Goal: Information Seeking & Learning: Learn about a topic

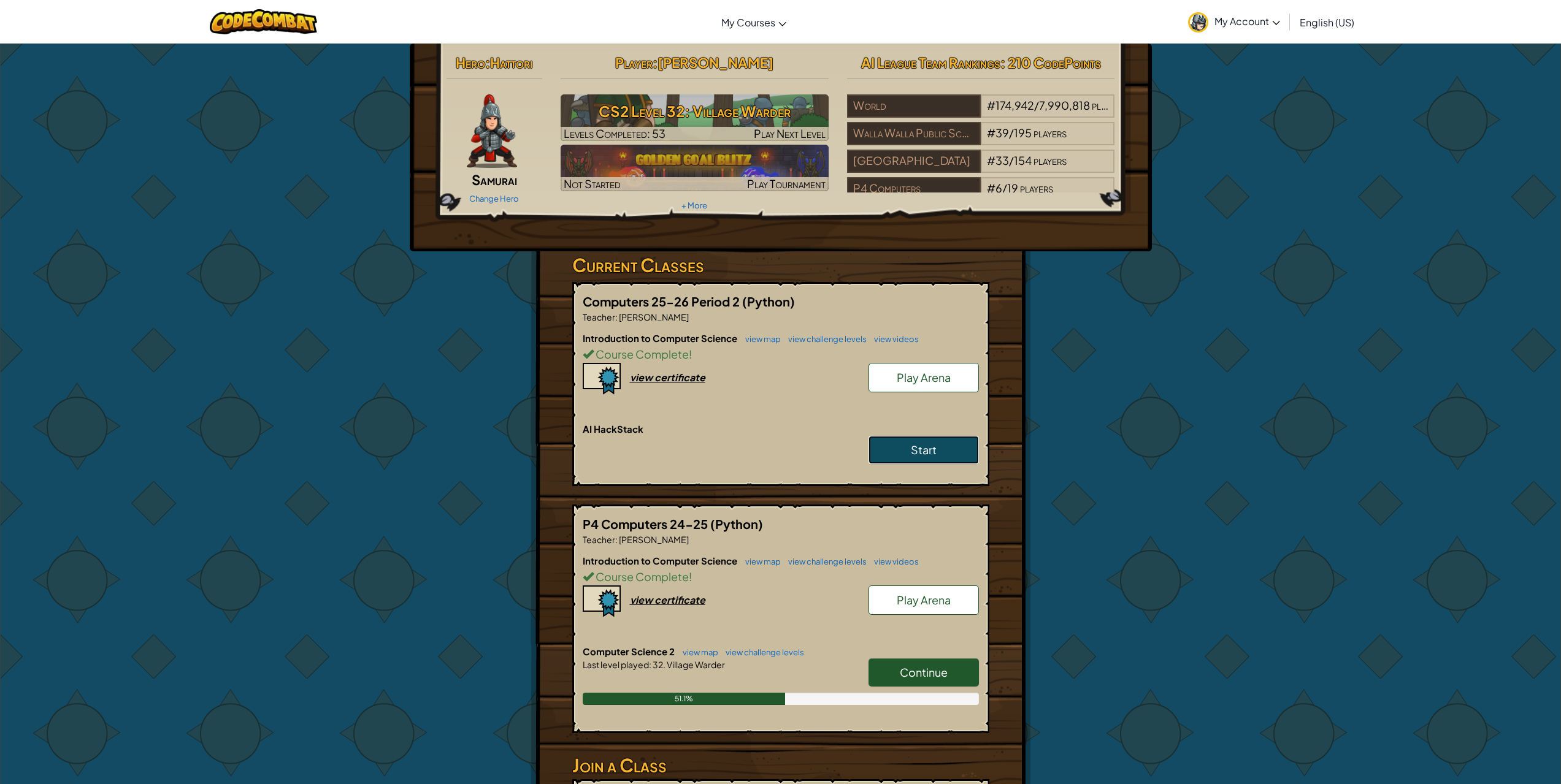
click at [919, 451] on span "Start" at bounding box center [924, 450] width 25 height 14
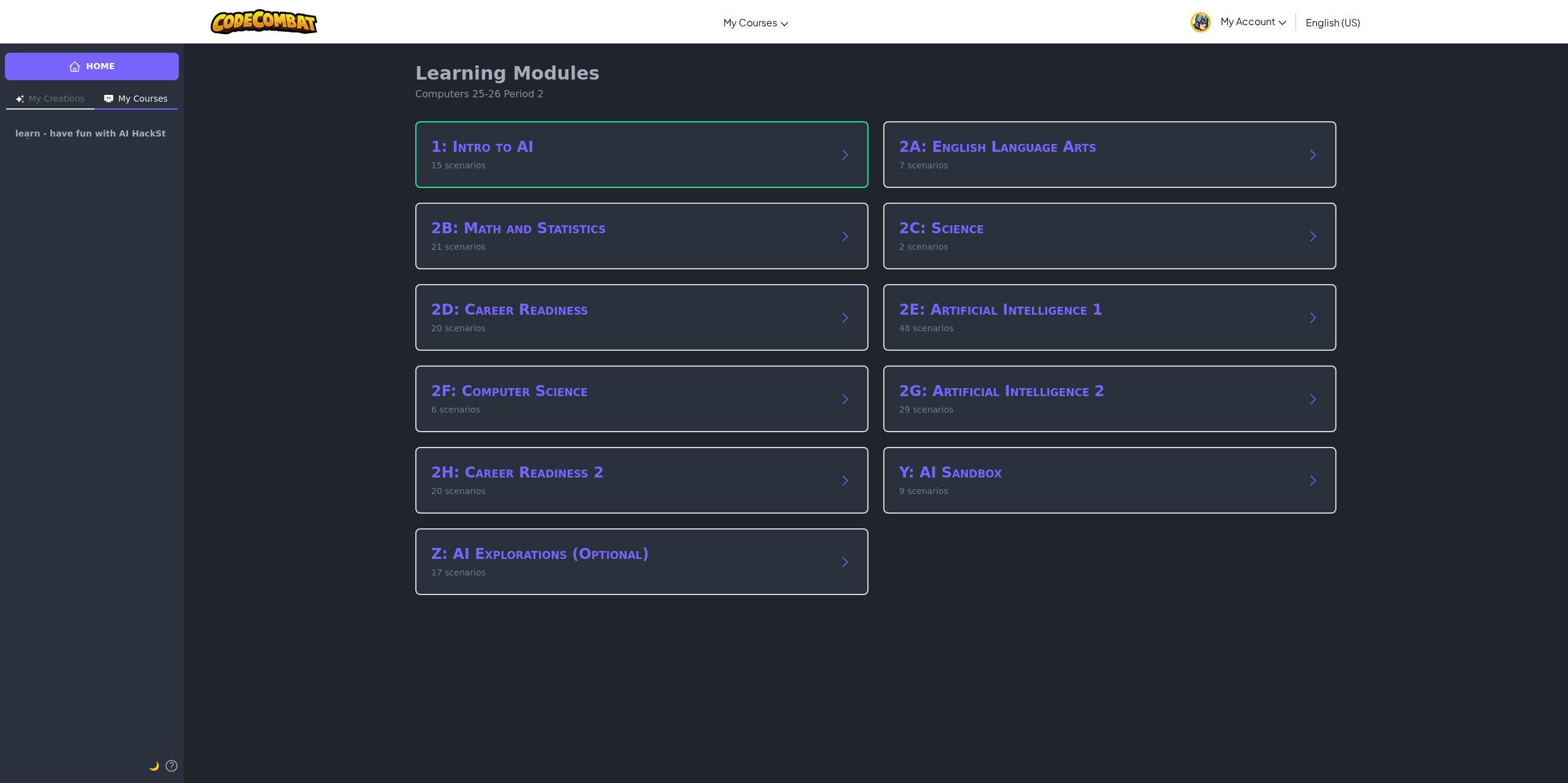
click at [260, 225] on div "Learning Modules Computers 25-26 Period 2 1: Intro to AI 15 scenarios 2A: Engli…" at bounding box center [875, 412] width 1385 height 740
click at [490, 141] on h2 "1: Intro to AI" at bounding box center [630, 147] width 397 height 19
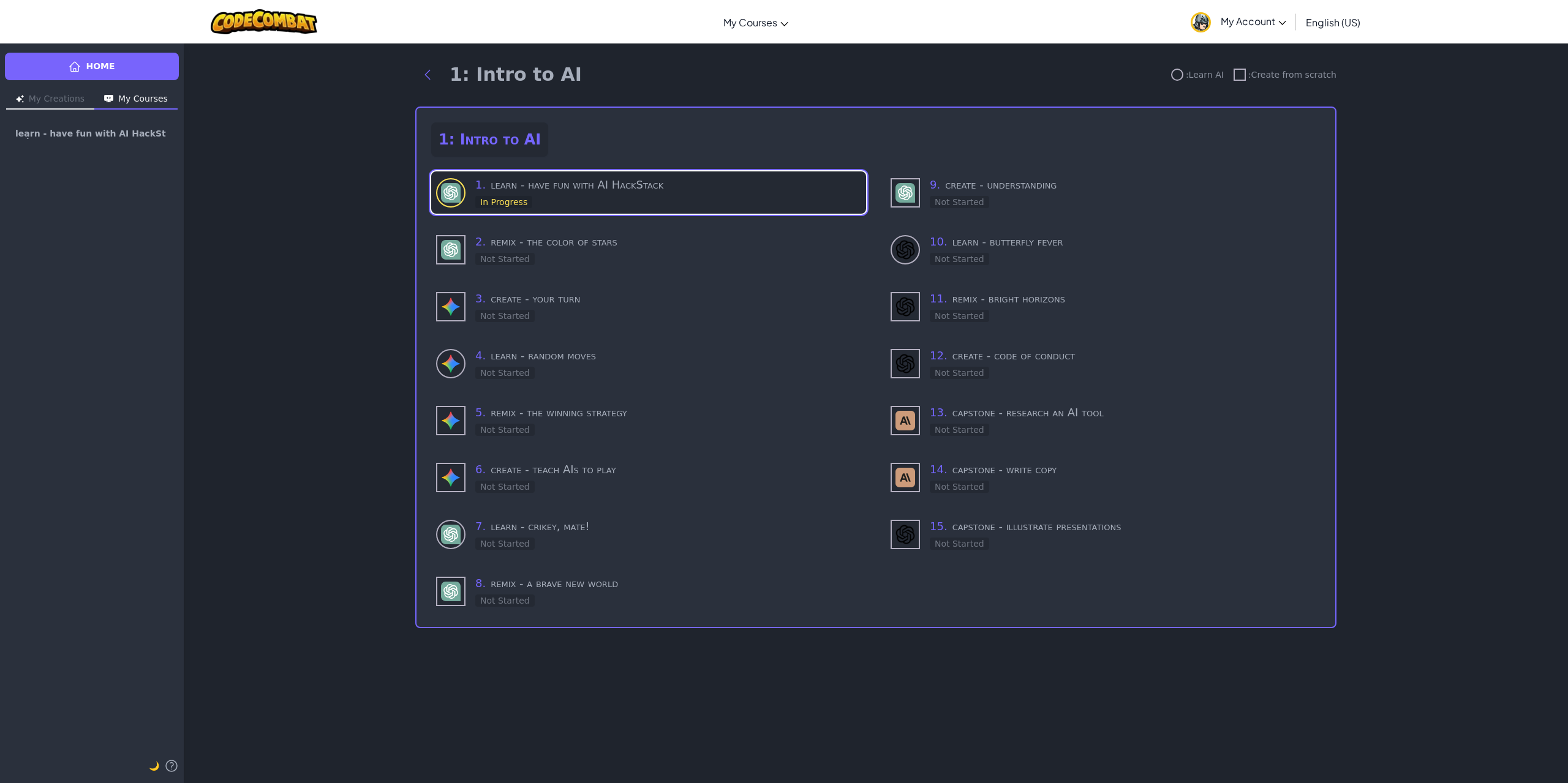
click at [624, 192] on h3 "1 . learn - have fun with AI HackStack" at bounding box center [668, 185] width 386 height 17
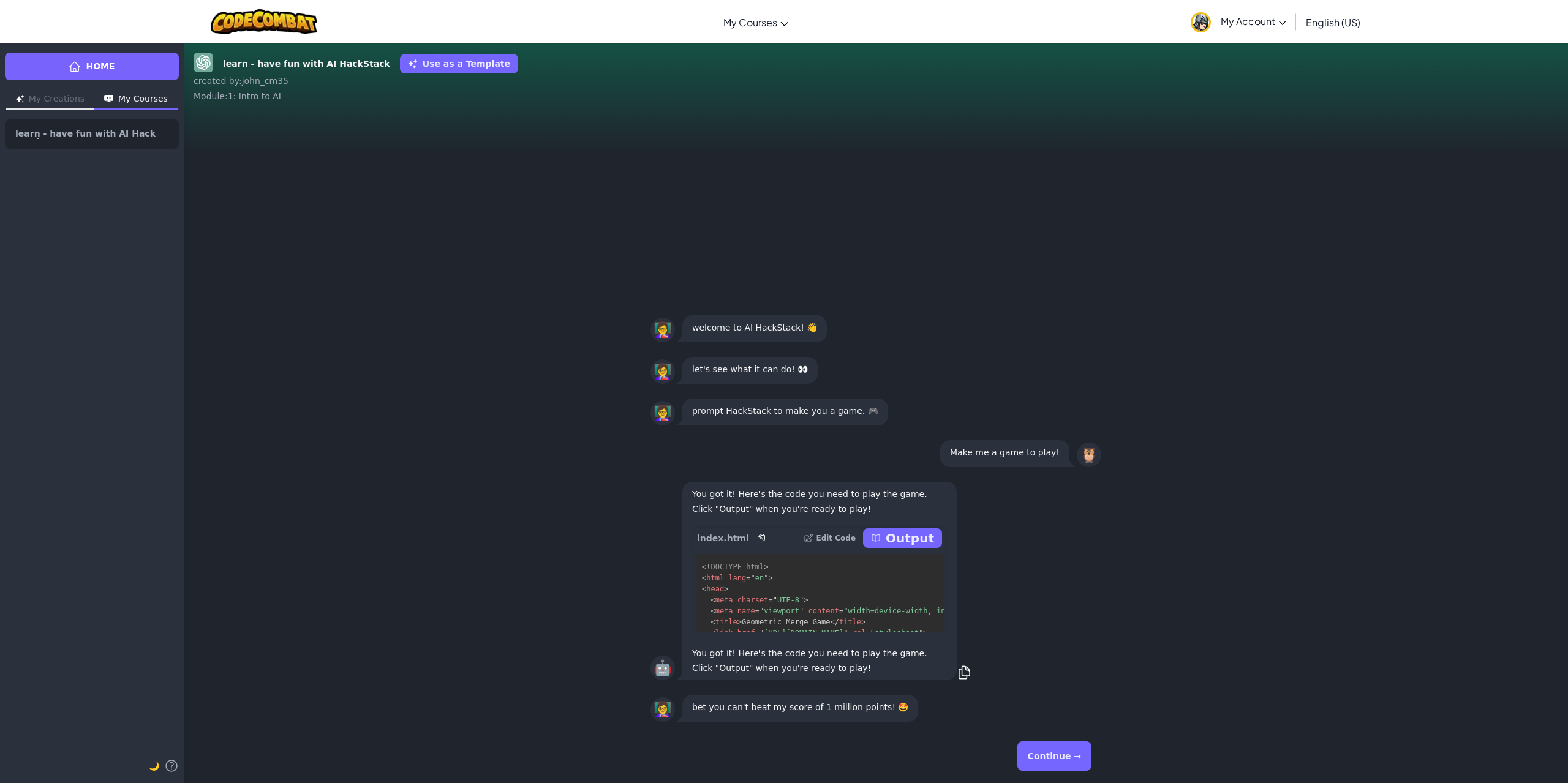
click at [1048, 759] on button "Continue →" at bounding box center [1054, 756] width 74 height 29
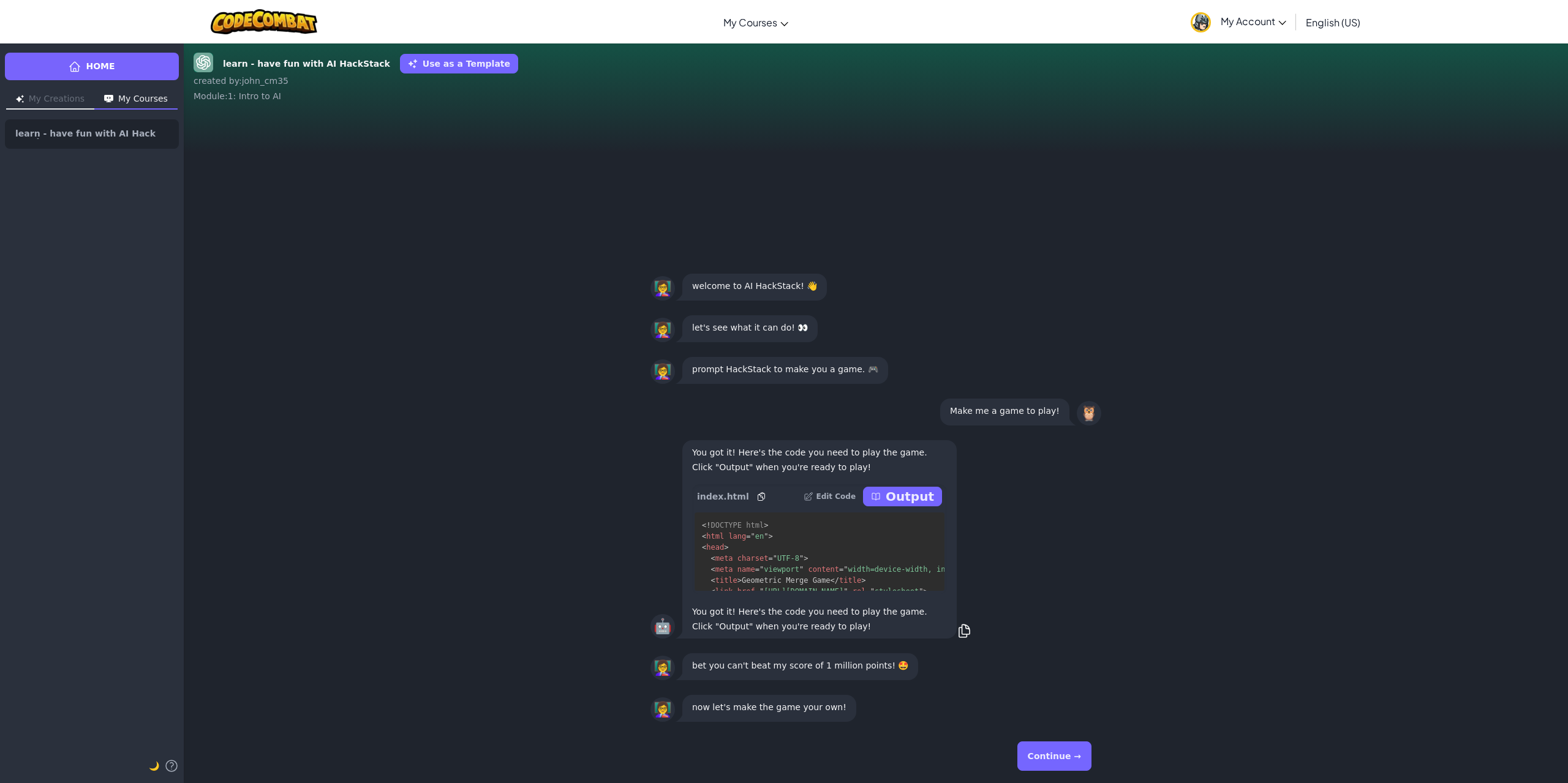
click at [1076, 749] on button "Continue →" at bounding box center [1054, 756] width 74 height 29
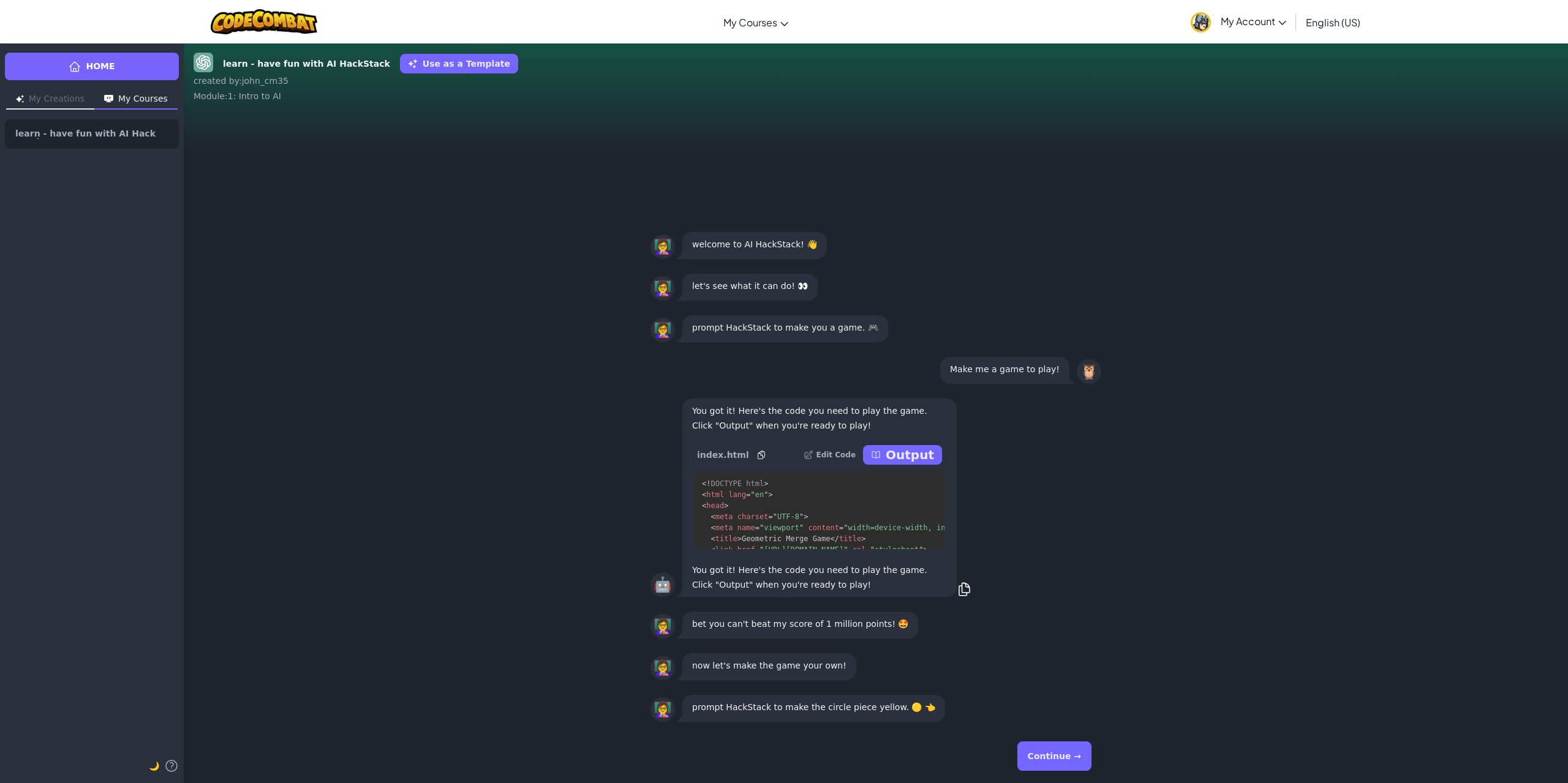
click at [1046, 754] on button "Continue →" at bounding box center [1054, 756] width 74 height 29
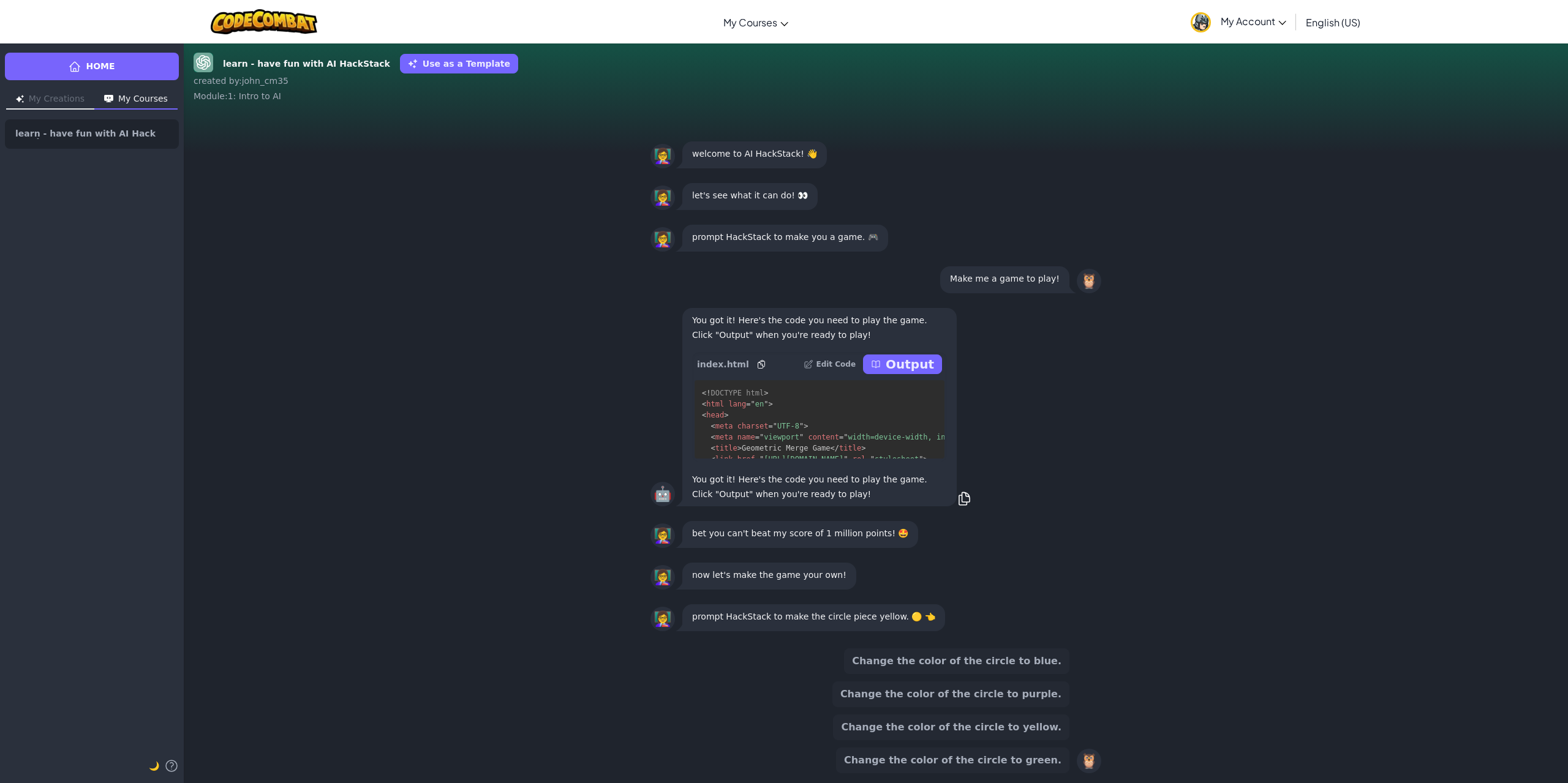
click at [972, 731] on button "Change the color of the circle to yellow." at bounding box center [952, 728] width 237 height 25
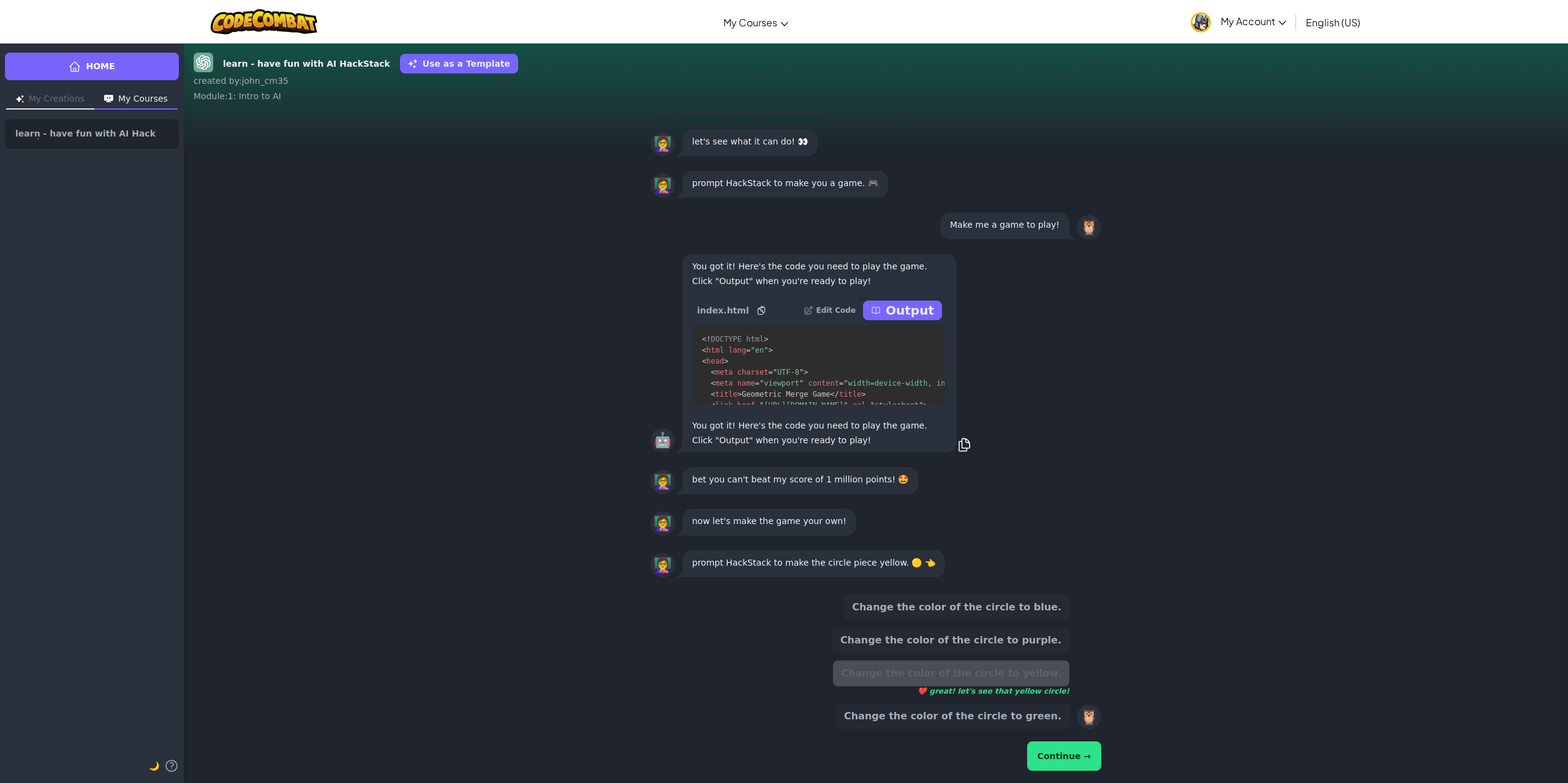
click at [1064, 756] on button "Continue →" at bounding box center [1064, 756] width 74 height 29
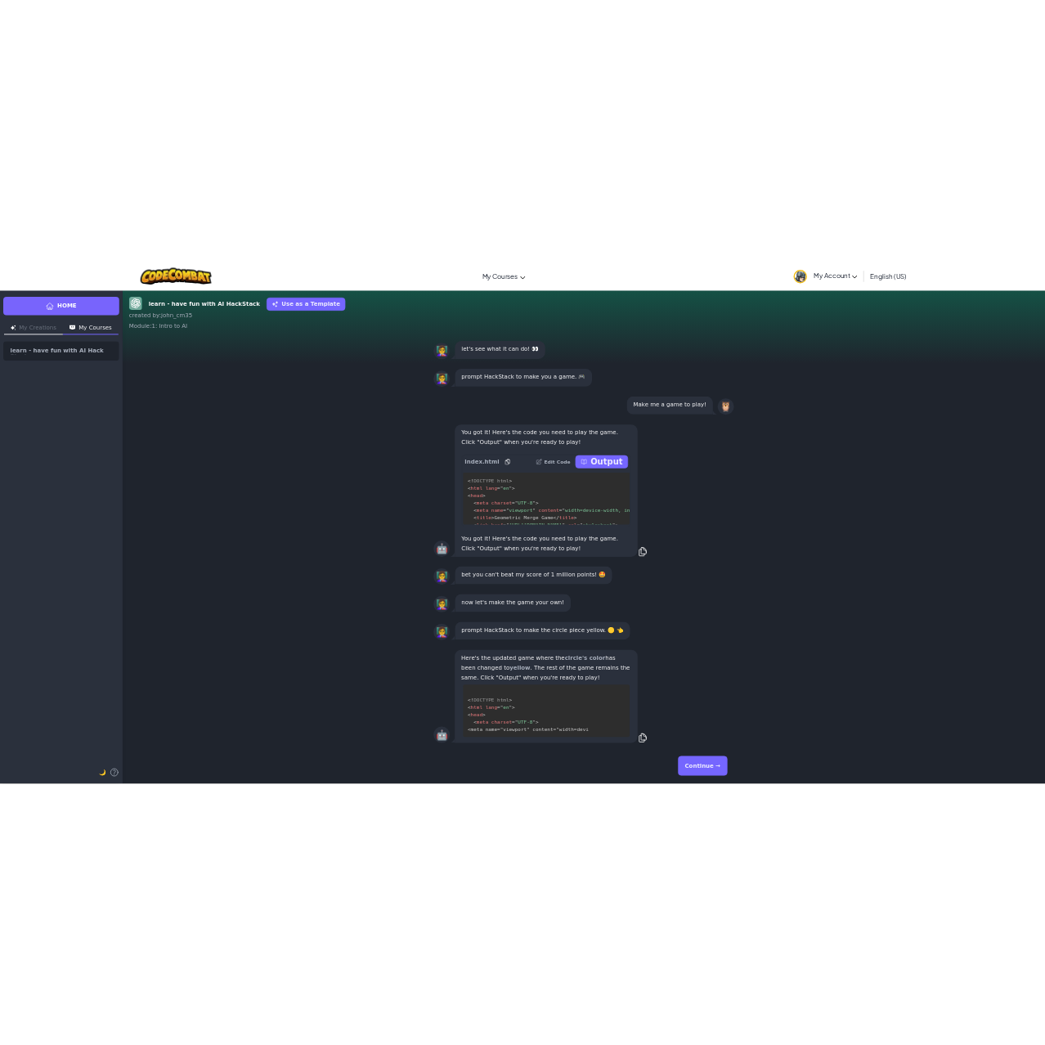
scroll to position [30, 0]
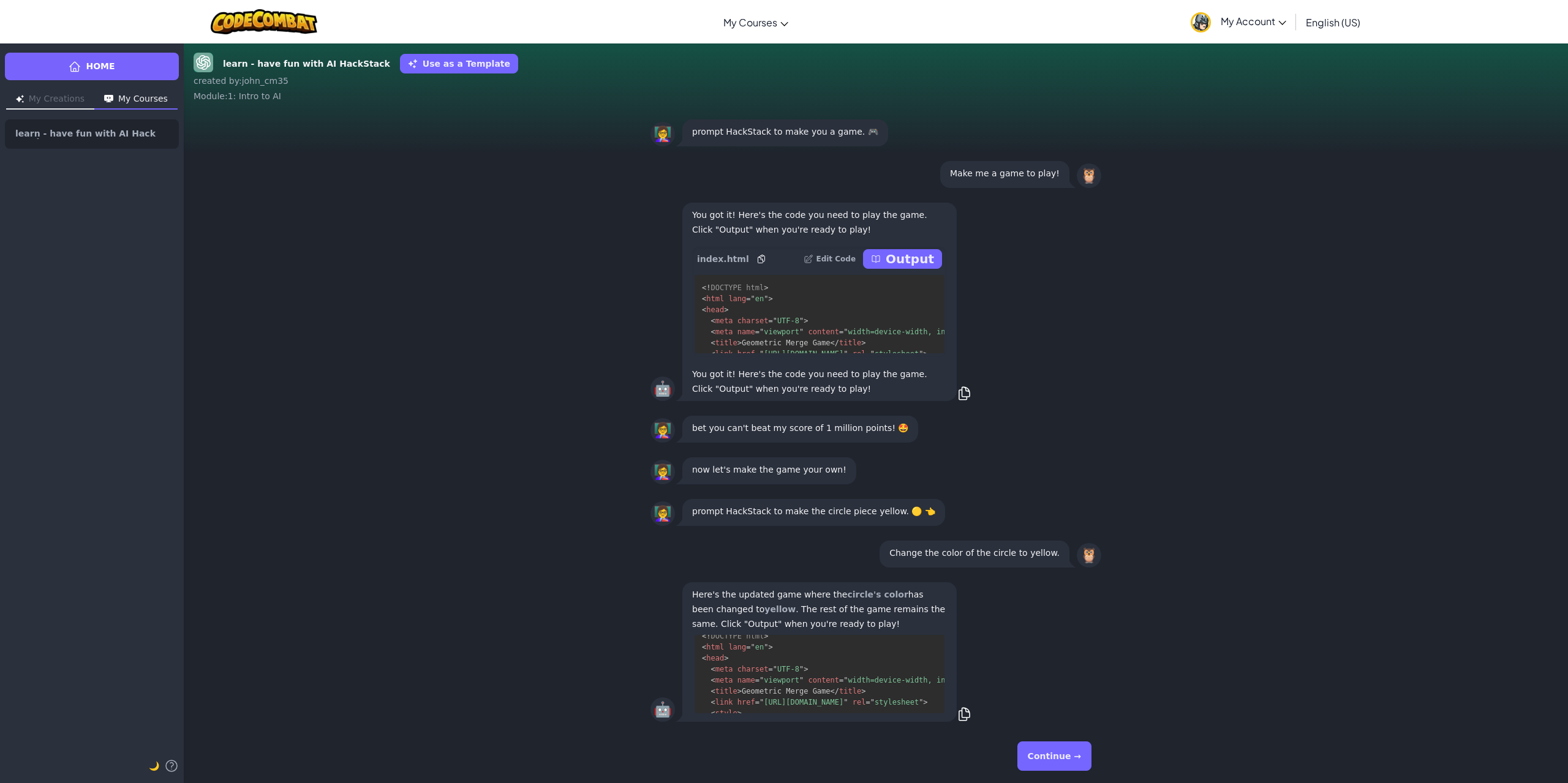
click at [1048, 749] on button "Continue →" at bounding box center [1054, 756] width 74 height 29
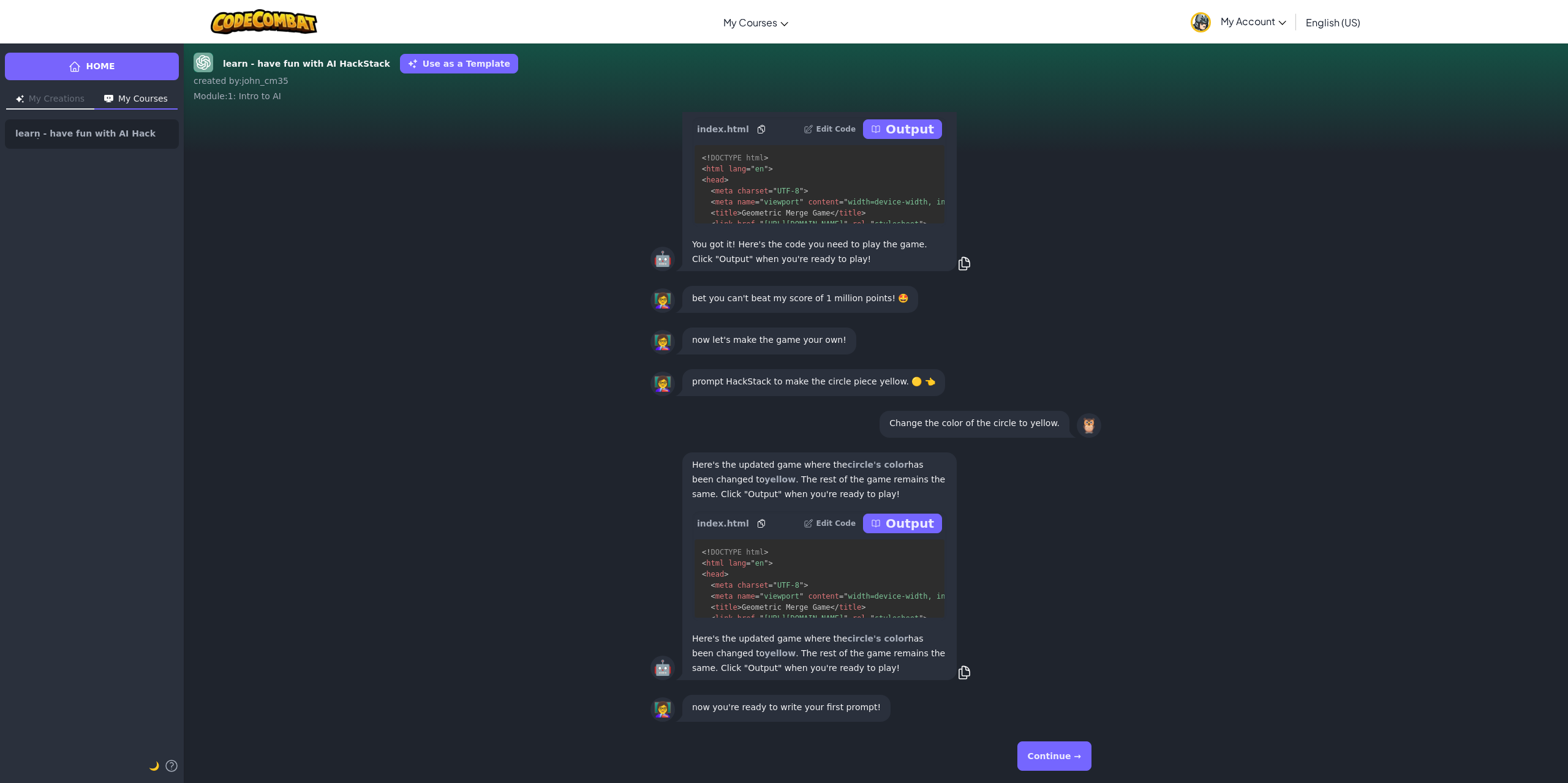
click at [1037, 746] on button "Continue →" at bounding box center [1054, 756] width 74 height 29
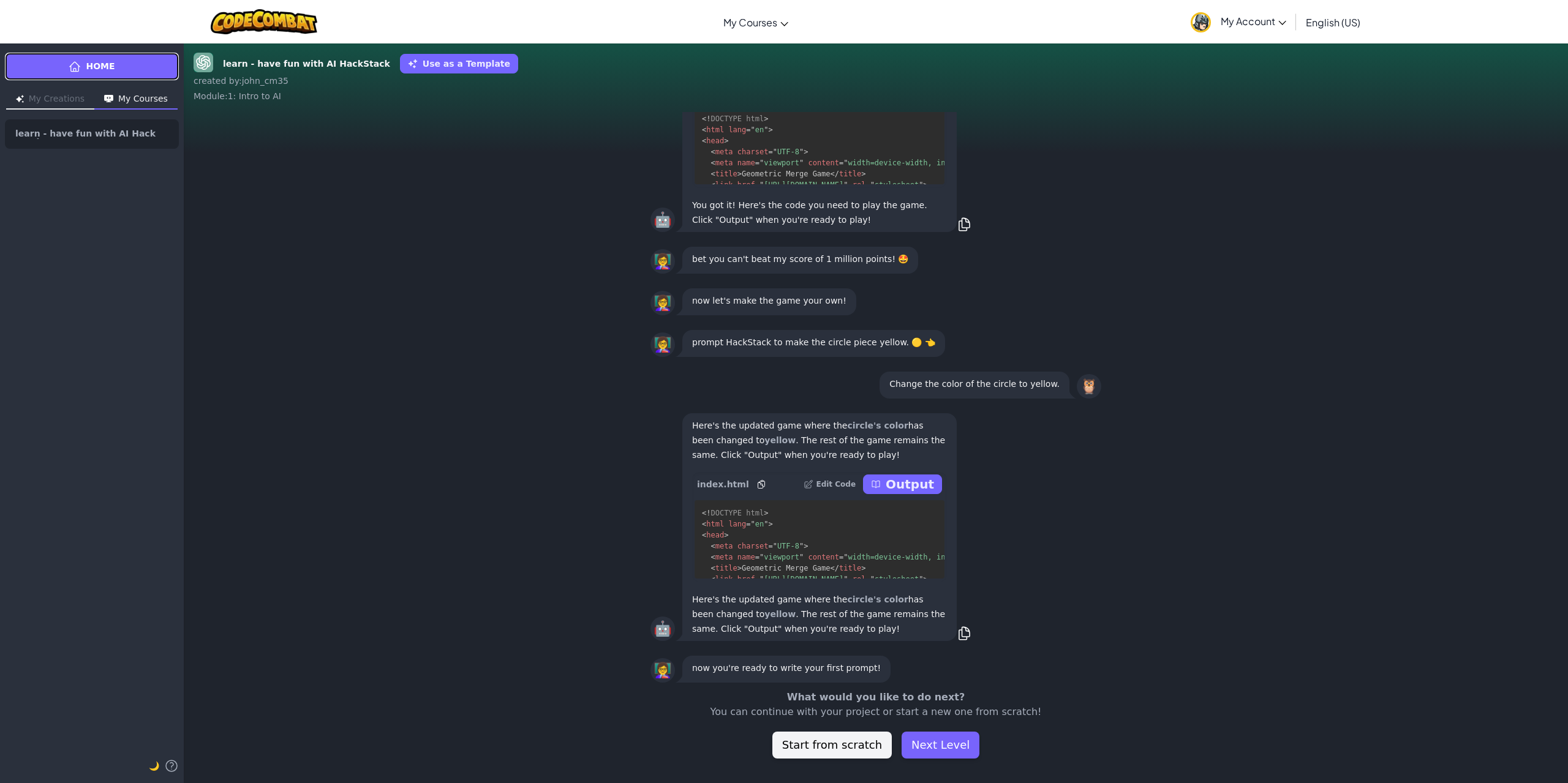
click at [91, 66] on span "Home" at bounding box center [100, 66] width 28 height 13
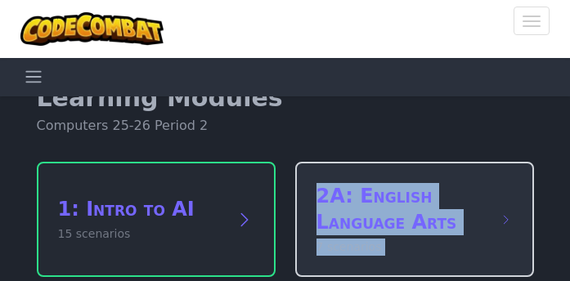
drag, startPoint x: 255, startPoint y: 279, endPoint x: 124, endPoint y: 264, distance: 132.5
click at [232, 281] on html "Toggle navigation My Courses CodeCombat Classroom Ozaria Classroom AI League Es…" at bounding box center [285, 140] width 570 height 281
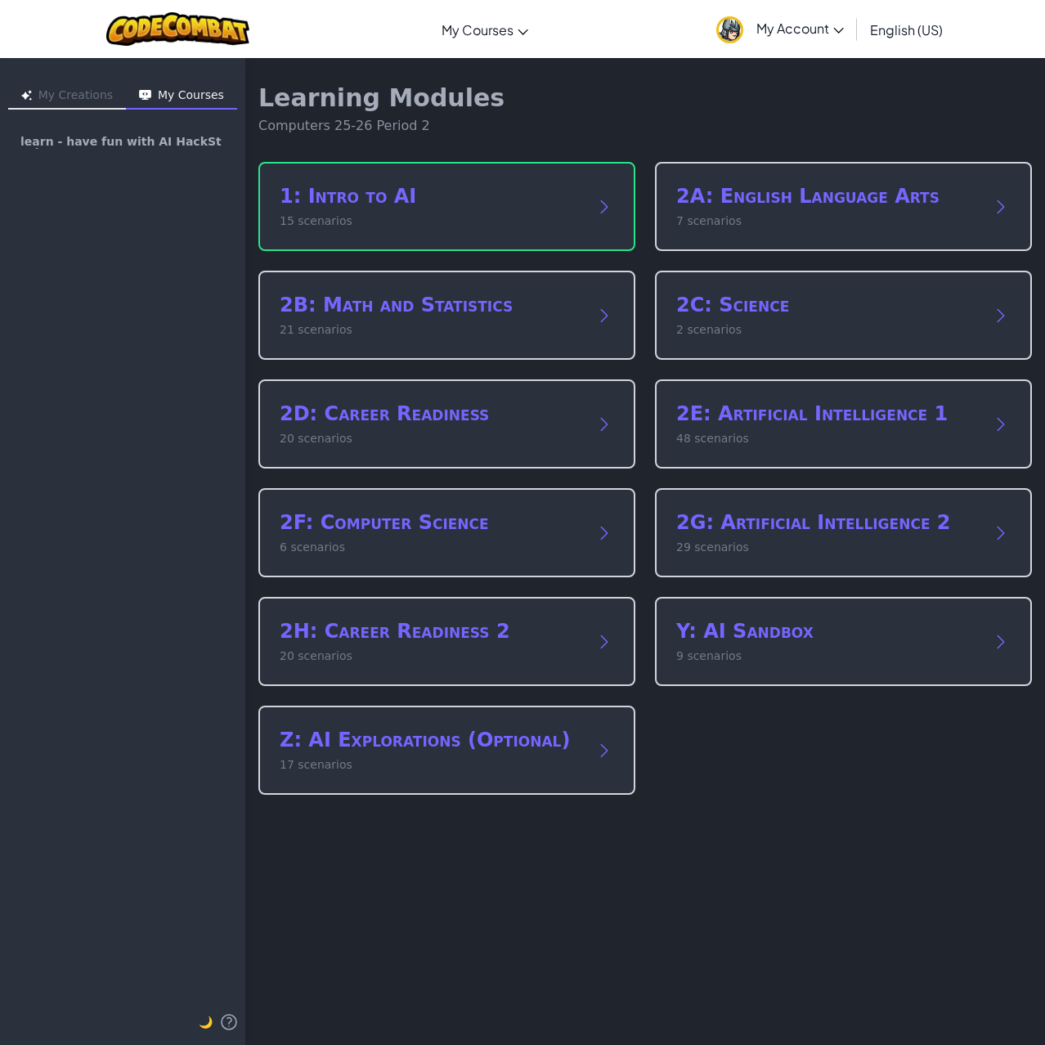
drag, startPoint x: 635, startPoint y: 939, endPoint x: 483, endPoint y: 1012, distance: 168.7
click at [485, 1018] on div "Learning Modules Computers 25-26 Period 2 1: Intro to AI 15 scenarios 2A: Engli…" at bounding box center [645, 551] width 800 height 988
drag, startPoint x: 450, startPoint y: 1042, endPoint x: 735, endPoint y: 1017, distance: 286.6
click at [735, 1017] on div "Learning Modules Computers 25-26 Period 2 1: Intro to AI 15 scenarios 2A: Engli…" at bounding box center [645, 551] width 800 height 988
drag, startPoint x: 729, startPoint y: 1017, endPoint x: 469, endPoint y: 989, distance: 261.6
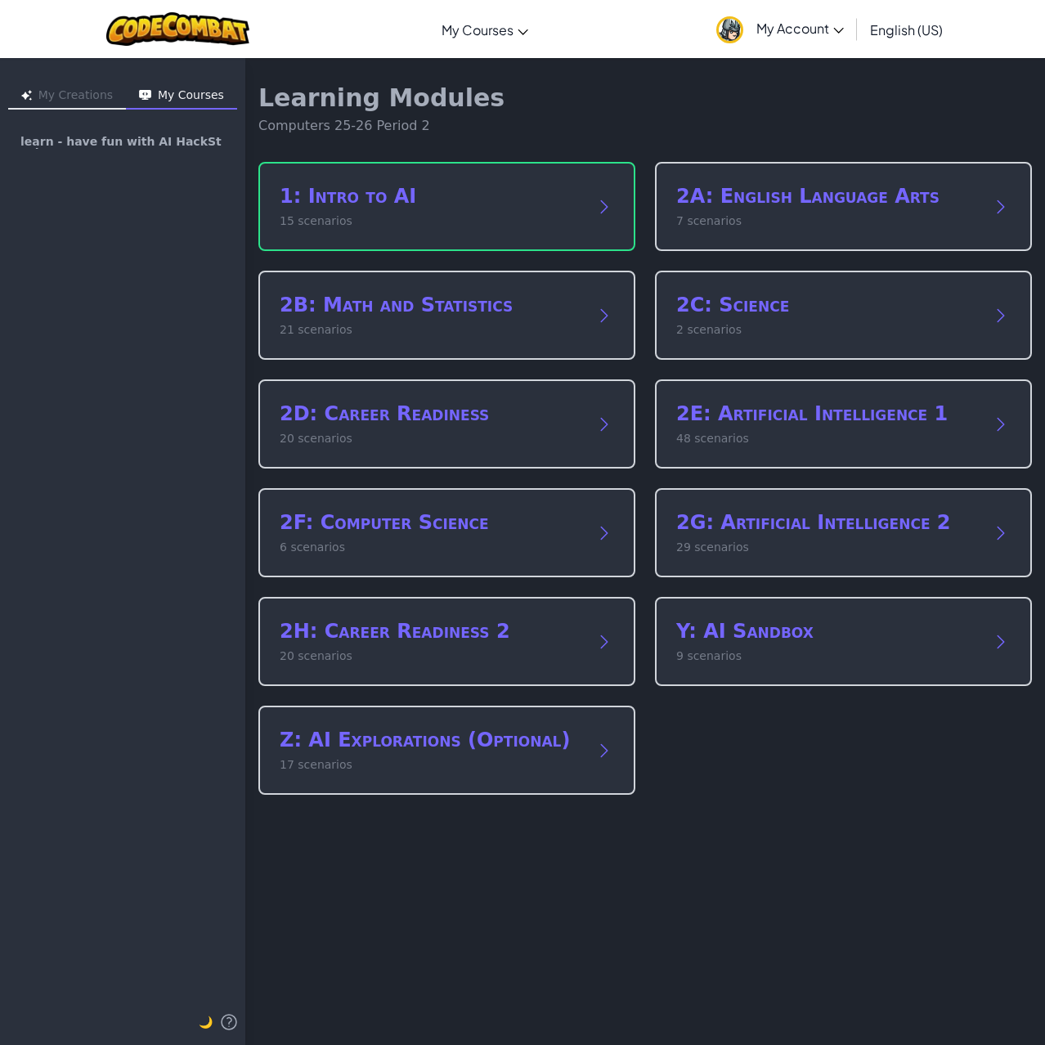
click at [467, 1018] on div "Learning Modules Computers 25-26 Period 2 1: Intro to AI 15 scenarios 2A: Engli…" at bounding box center [645, 551] width 800 height 988
drag, startPoint x: 758, startPoint y: 725, endPoint x: 595, endPoint y: 879, distance: 224.0
click at [600, 883] on div "Learning Modules Computers 25-26 Period 2 1: Intro to AI 15 scenarios 2A: Engli…" at bounding box center [645, 551] width 800 height 988
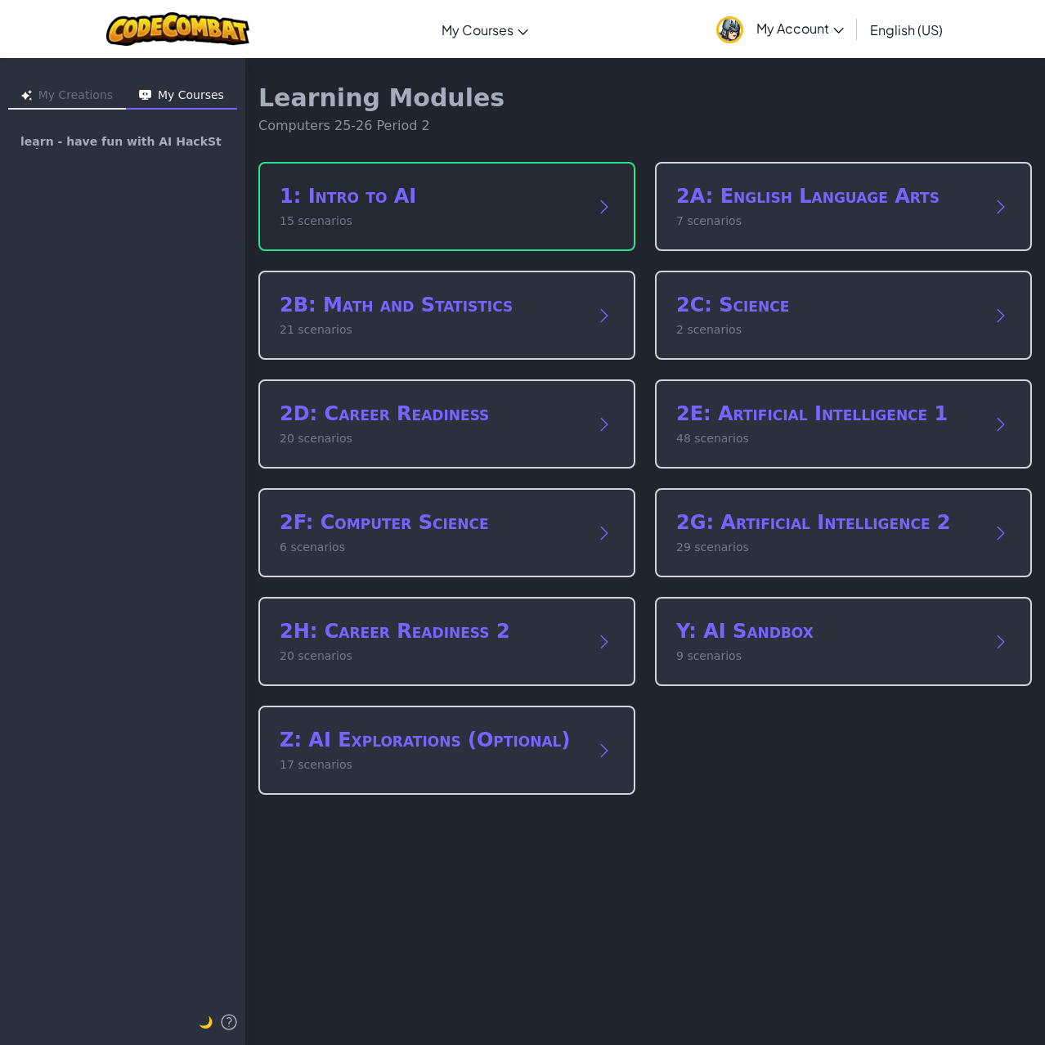
click at [366, 190] on h2 "1: Intro to AI" at bounding box center [431, 196] width 302 height 26
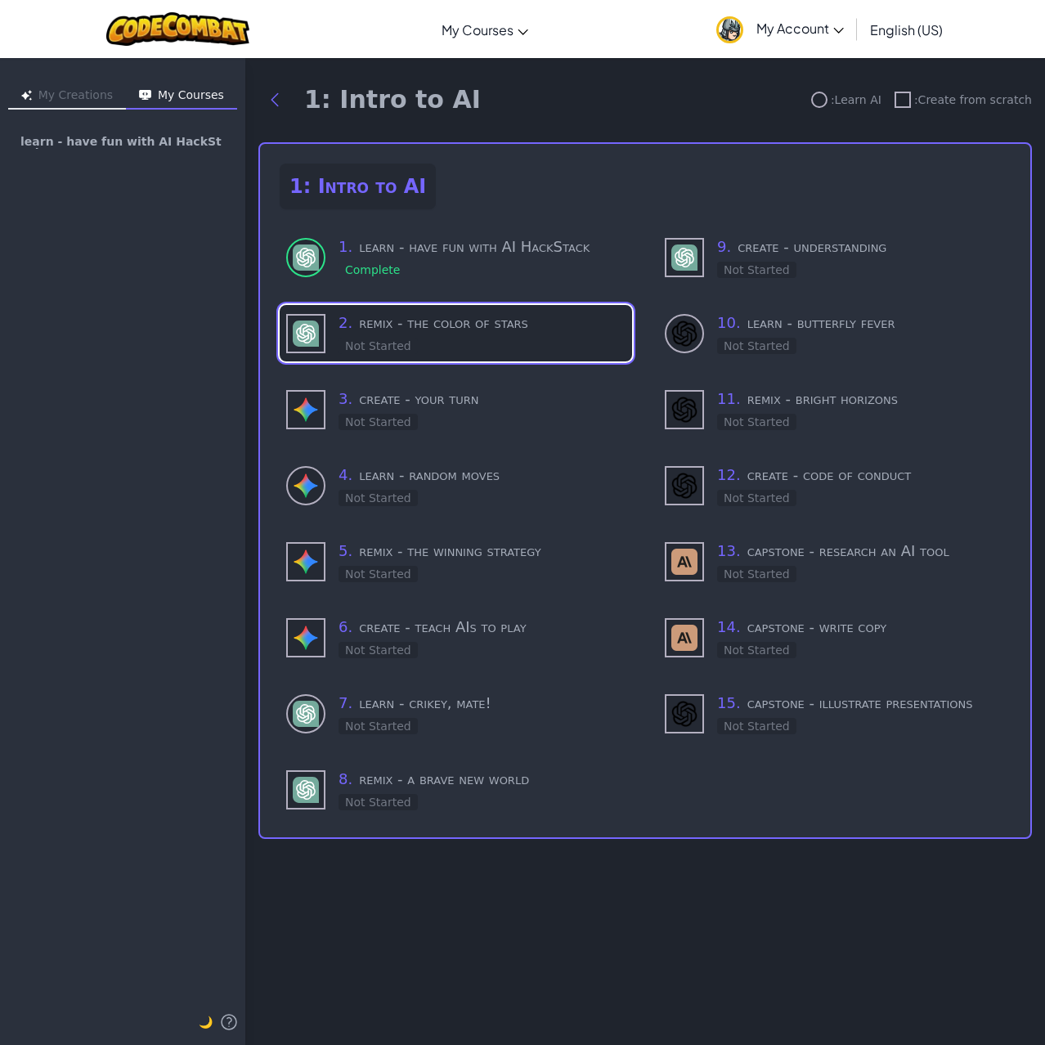
click at [501, 355] on div "2 . remix - the color of stars Not Started" at bounding box center [456, 333] width 353 height 56
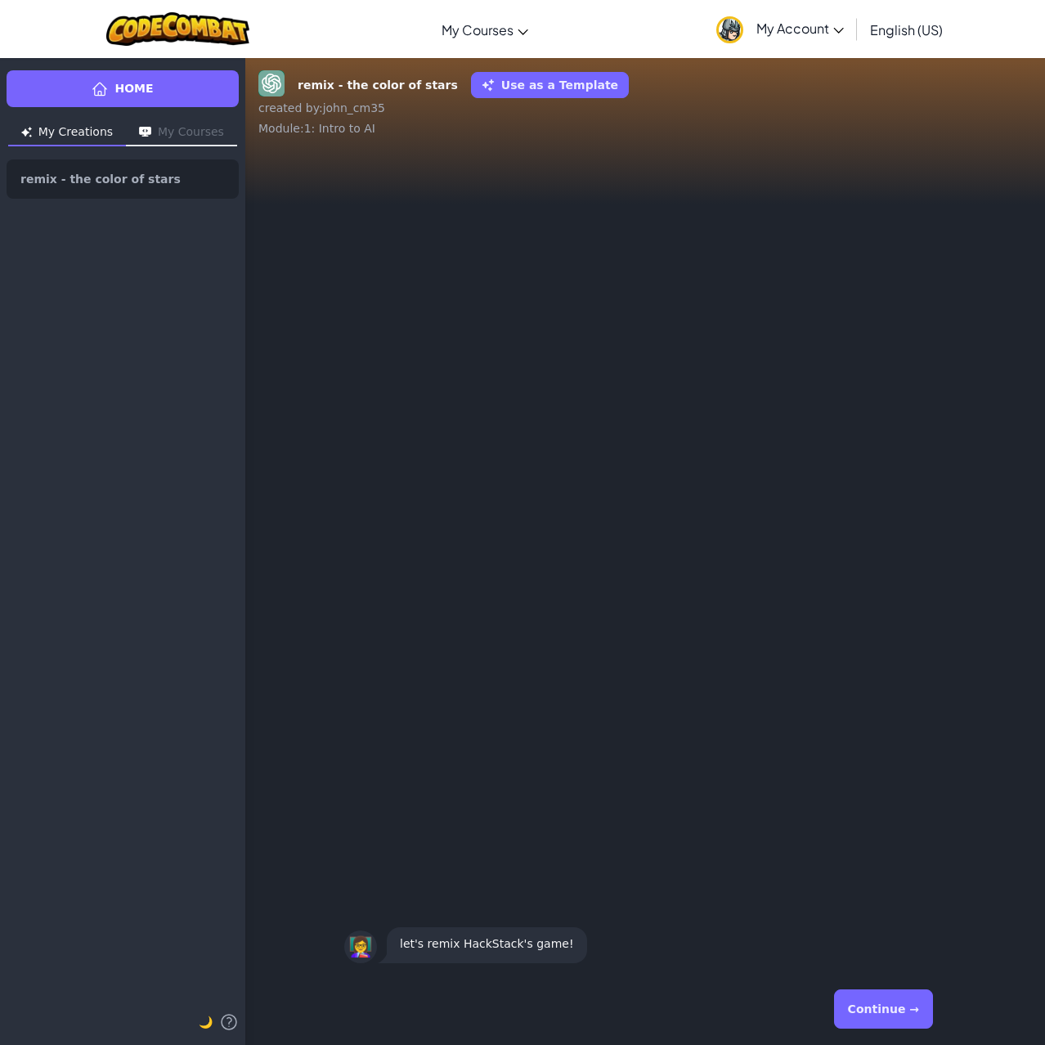
click at [877, 1002] on button "Continue →" at bounding box center [883, 1009] width 99 height 39
click at [866, 1002] on button "Continue →" at bounding box center [883, 1009] width 99 height 39
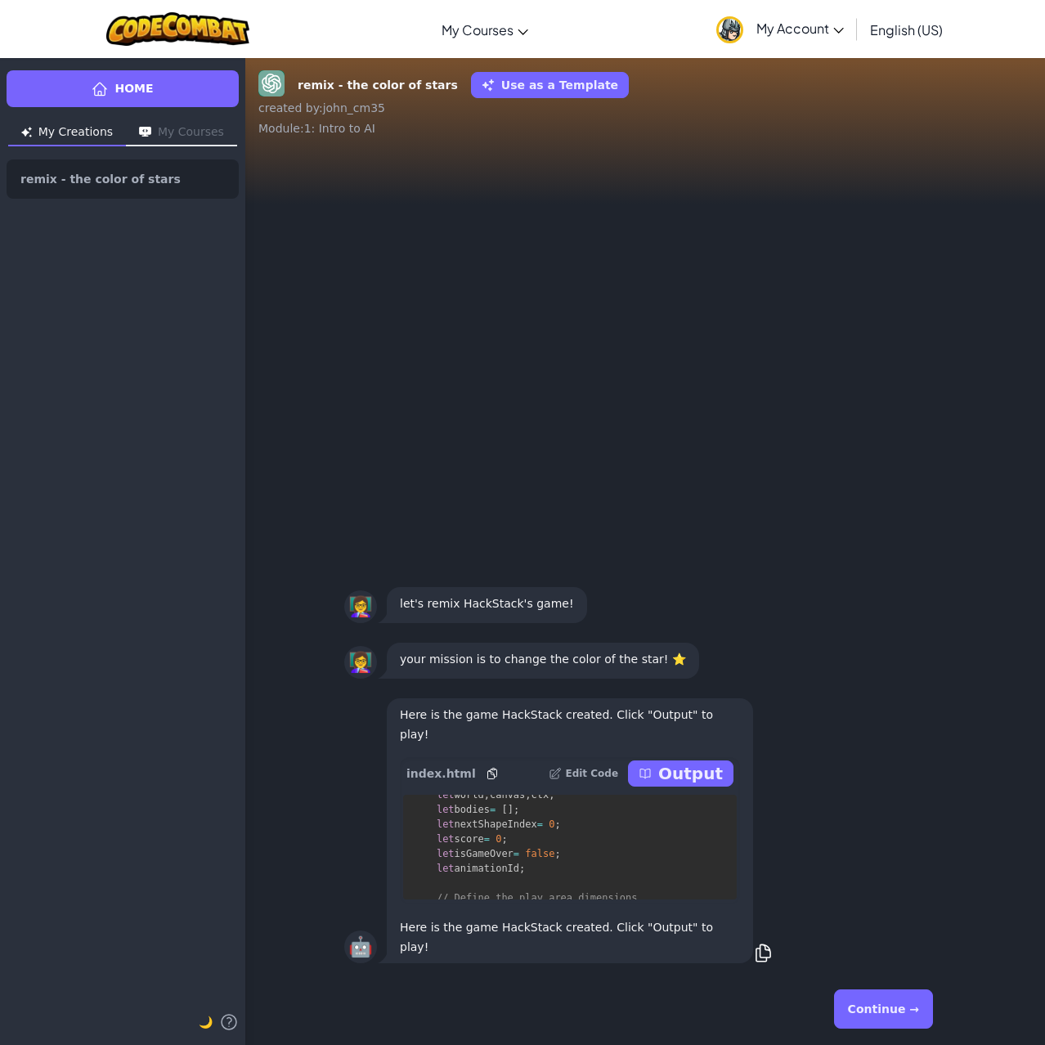
scroll to position [2863, 0]
click at [670, 785] on p "Output" at bounding box center [691, 773] width 65 height 23
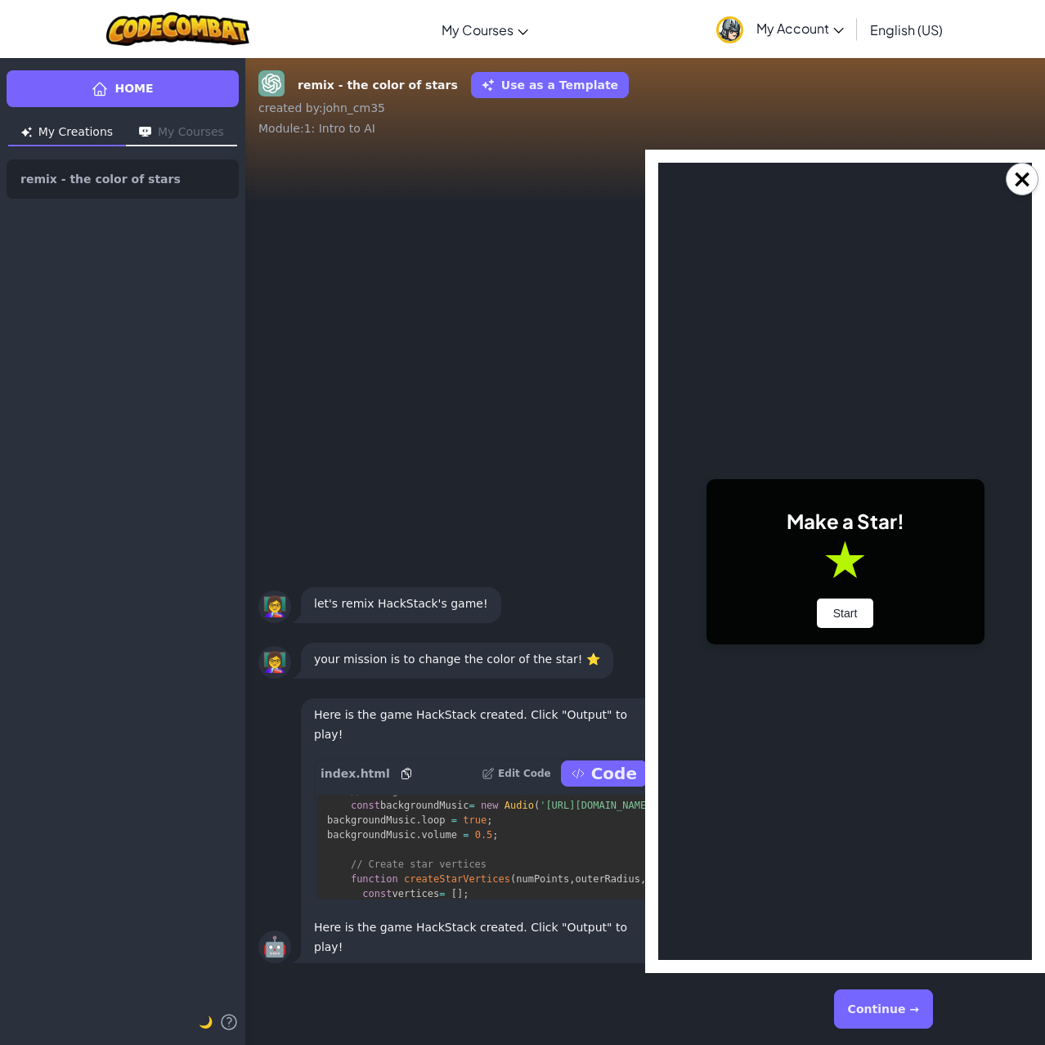
scroll to position [0, 0]
click at [838, 548] on div "Make a Star! Start" at bounding box center [846, 561] width 278 height 165
click at [840, 611] on button "Start" at bounding box center [845, 613] width 57 height 29
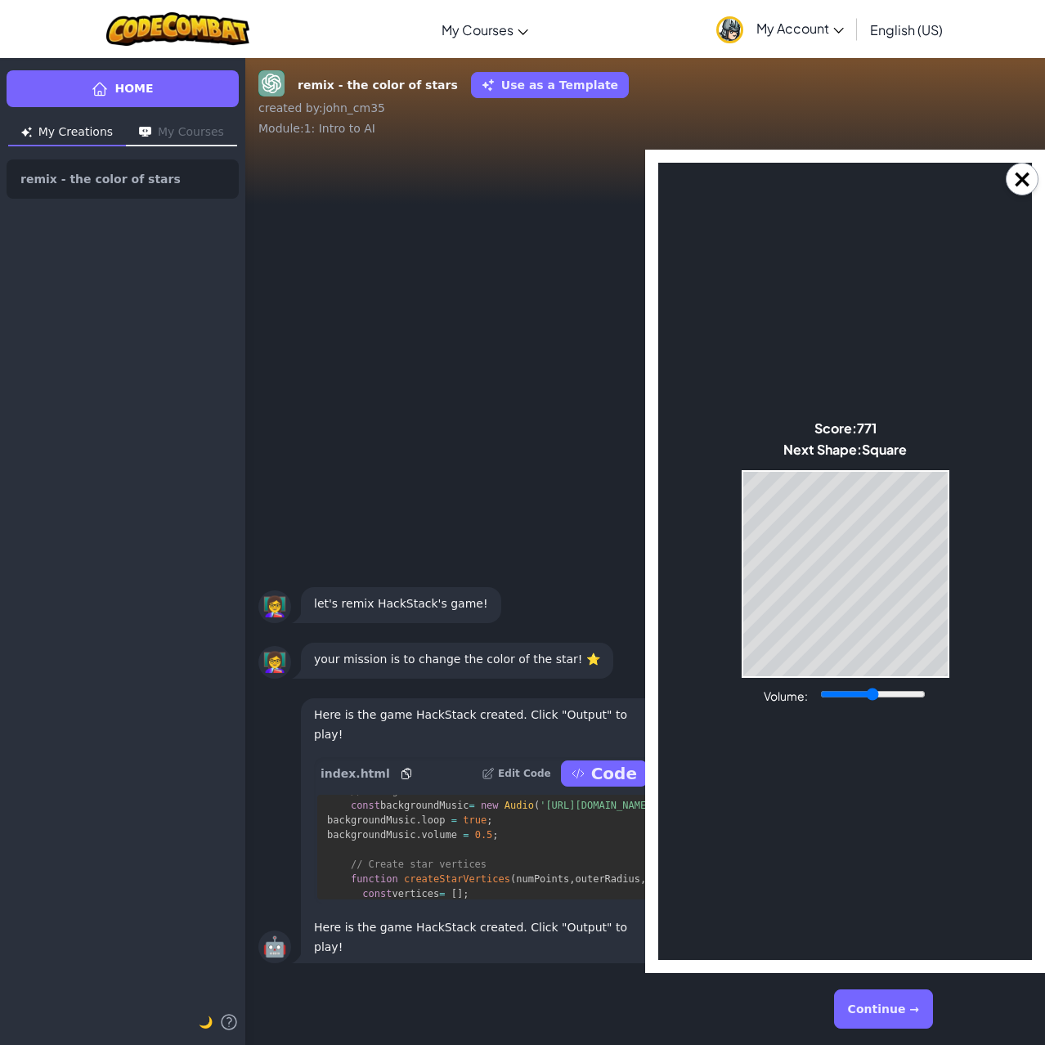
click at [740, 578] on body "Make a Star! Start Score: 771 Next Shape: Square Game Over Your stack reached t…" at bounding box center [846, 562] width 374 height 798
drag, startPoint x: 875, startPoint y: 694, endPoint x: 974, endPoint y: 683, distance: 100.4
click at [926, 688] on input "Volume:" at bounding box center [874, 694] width 106 height 13
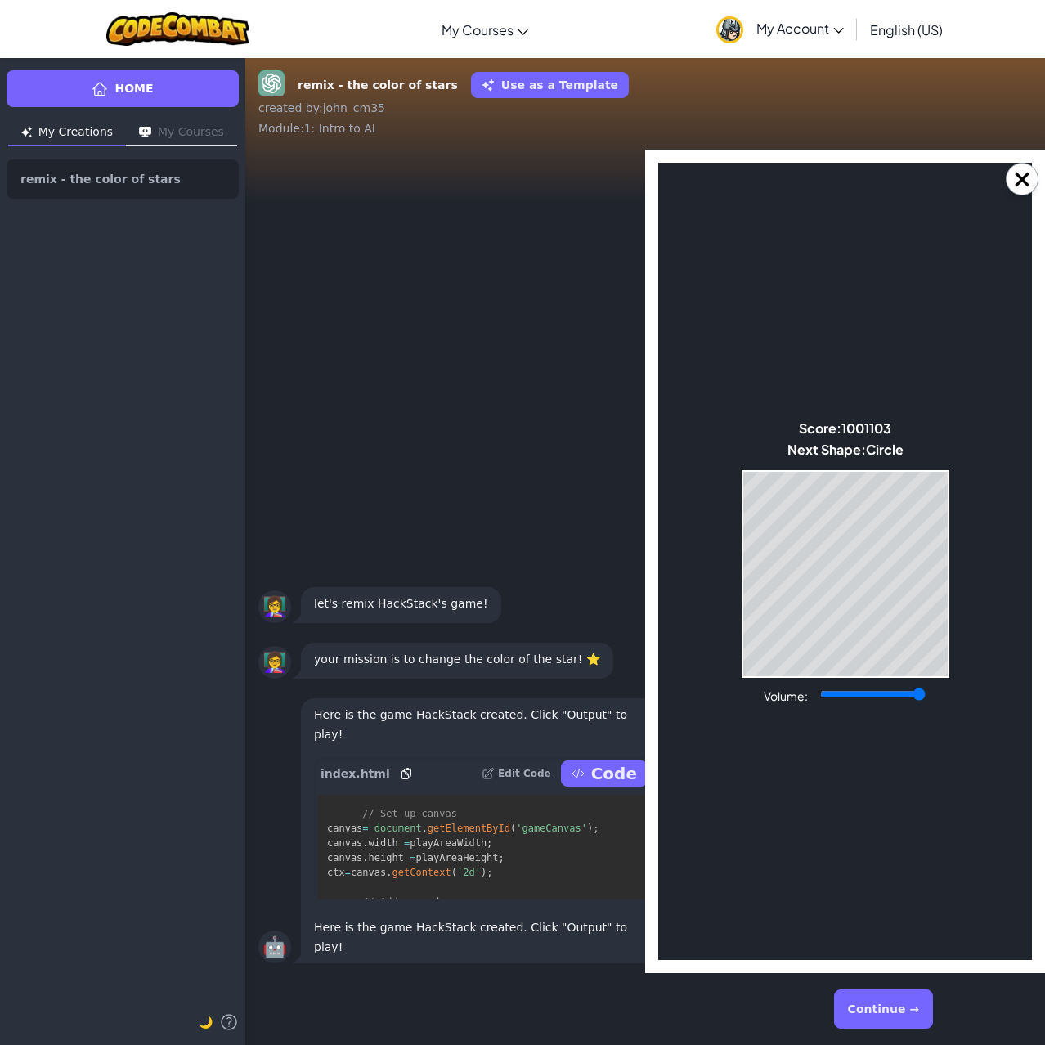
scroll to position [3845, 0]
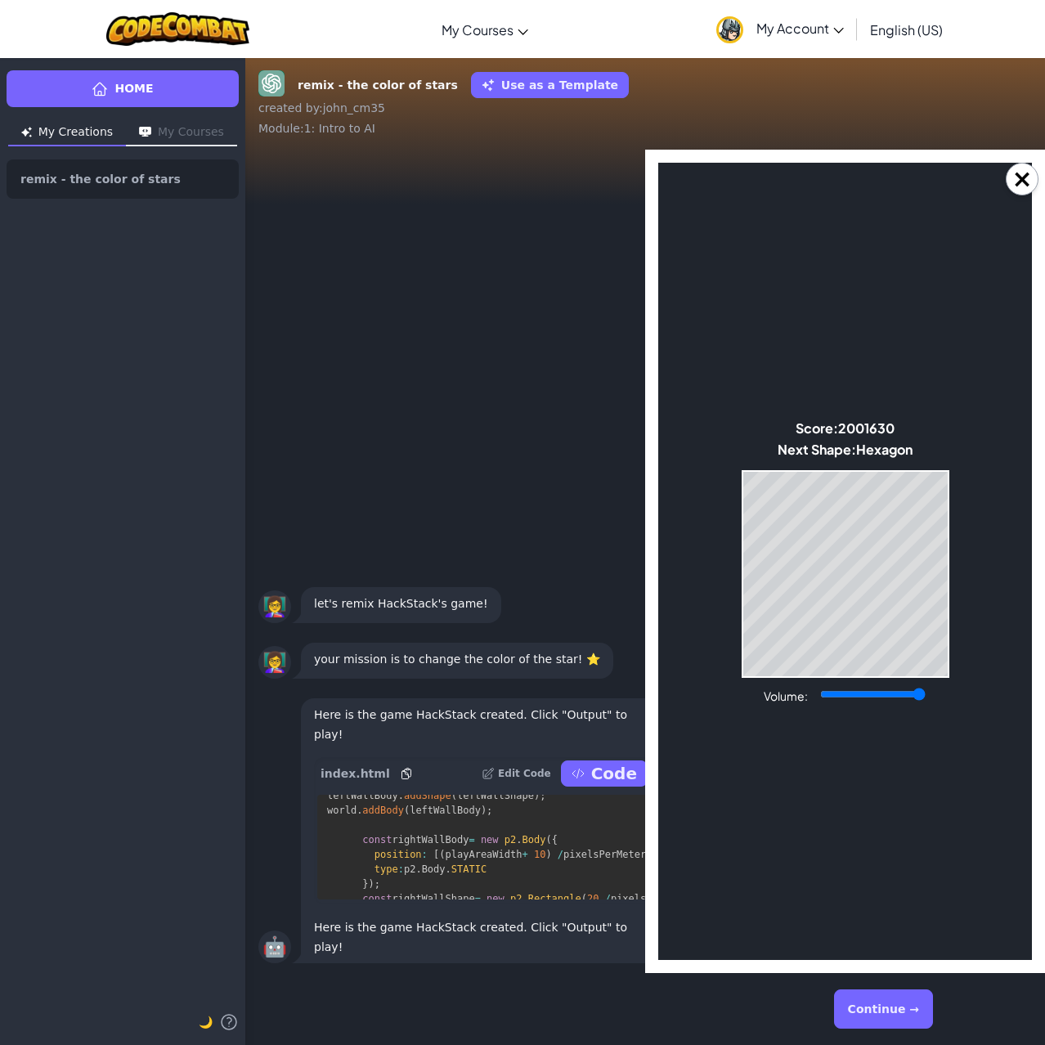
click at [1005, 640] on body "Make a Star! Start Score: 2001630 Next Shape: Hexagon Game Over Your stack reac…" at bounding box center [846, 562] width 374 height 798
click at [951, 650] on body "Make a Star! Start Score: 3002033 Next Shape: Circle Game Over Your stack reach…" at bounding box center [846, 562] width 374 height 798
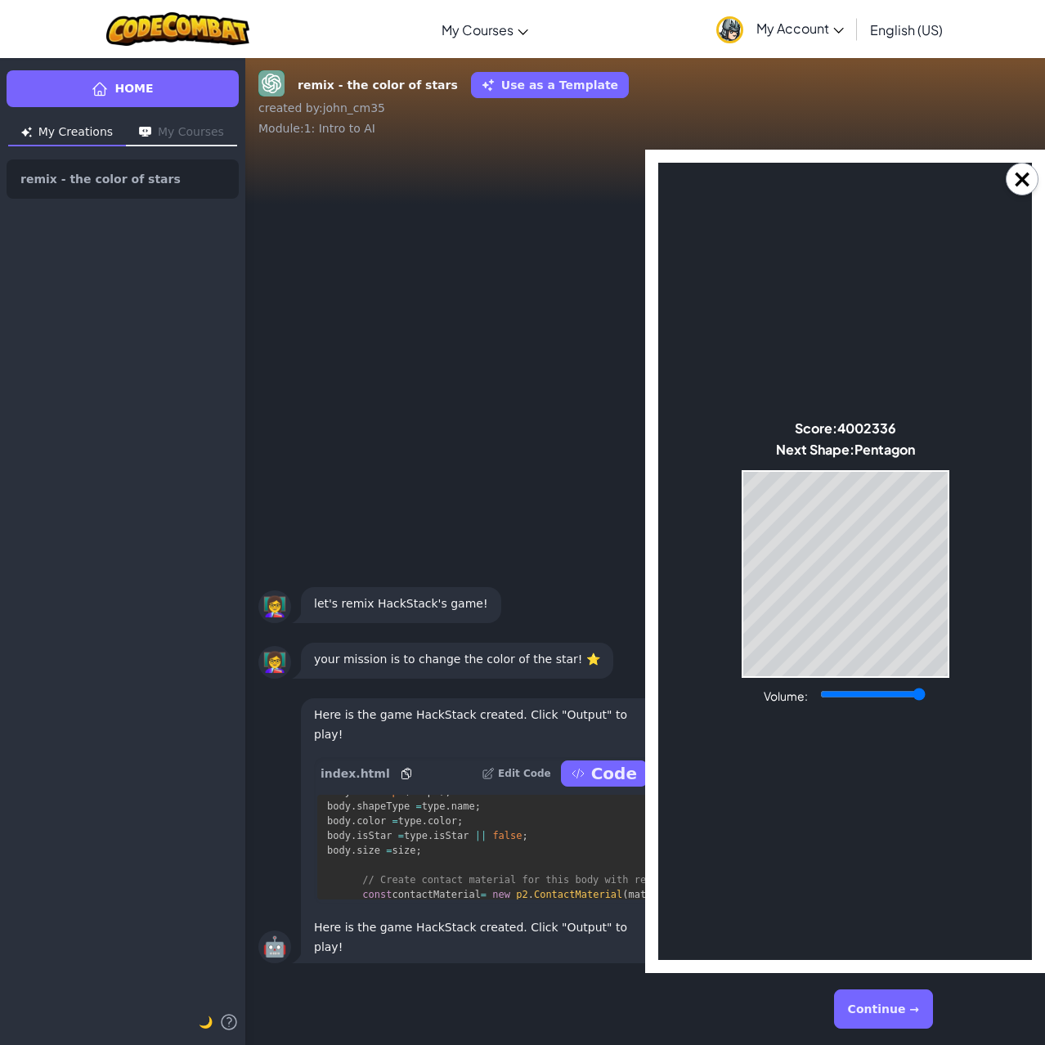
scroll to position [4745, 0]
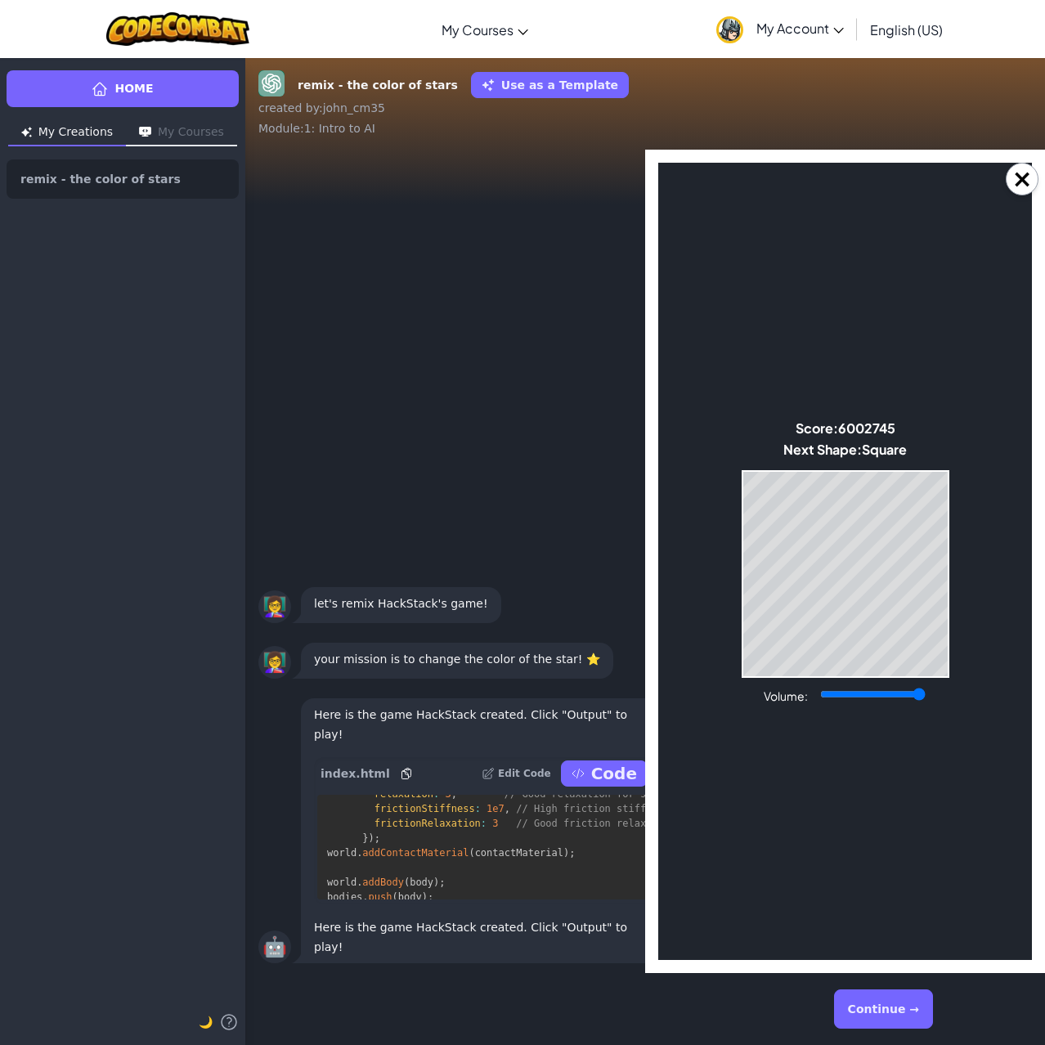
click at [767, 704] on body "Make a Star! Start Score: 6002745 Next Shape: Square Game Over Your stack reach…" at bounding box center [846, 562] width 374 height 798
click at [771, 728] on body "Make a Star! Start Score: 6002745 Next Shape: Circle Game Over Your stack reach…" at bounding box center [846, 562] width 374 height 798
drag, startPoint x: 771, startPoint y: 727, endPoint x: 770, endPoint y: 756, distance: 28.7
click at [770, 749] on body "Make a Star! Start Score: 6002752 Next Shape: Circle Game Over Your stack reach…" at bounding box center [846, 562] width 374 height 798
drag, startPoint x: 809, startPoint y: 783, endPoint x: 813, endPoint y: 753, distance: 30.5
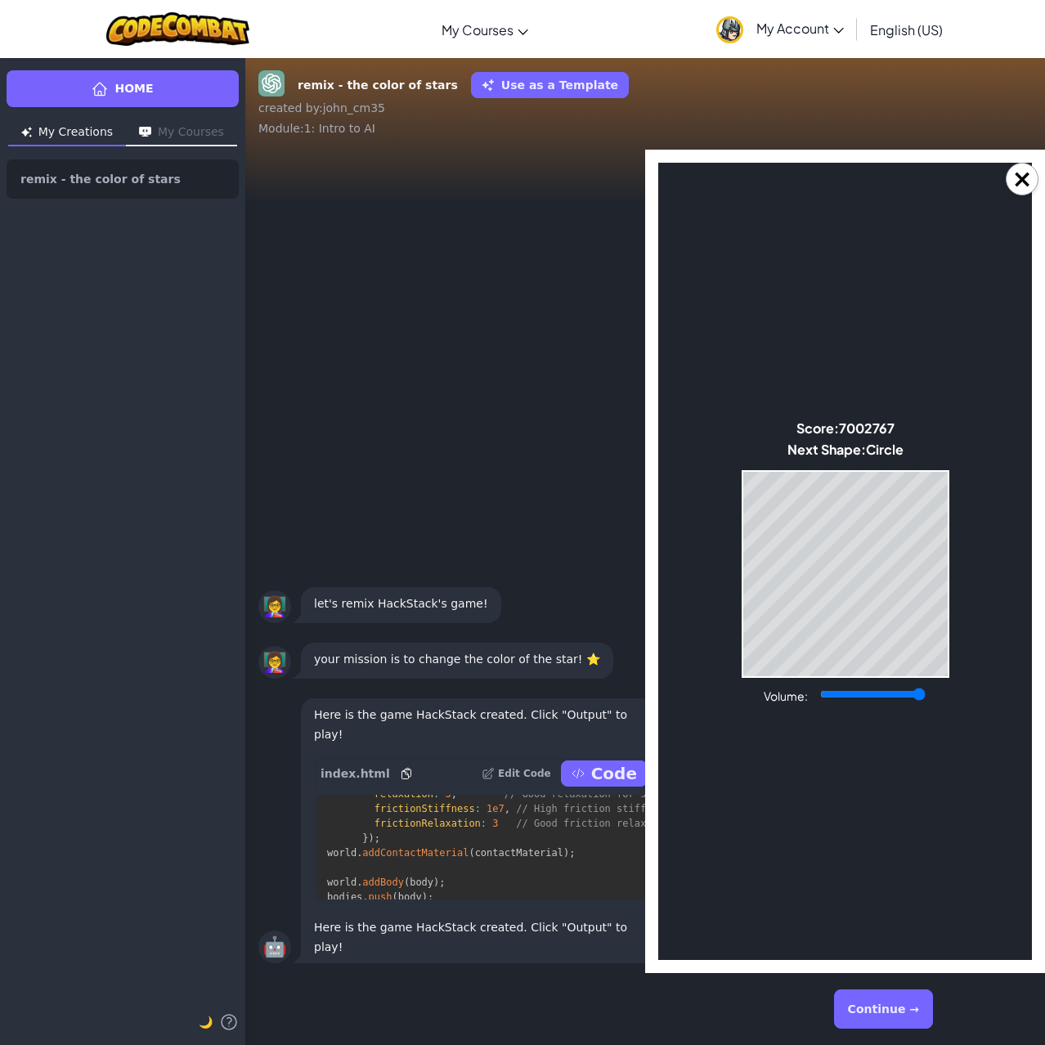
click at [813, 753] on body "Make a Star! Start Score: 7002767 Next Shape: Circle Game Over Your stack reach…" at bounding box center [846, 562] width 374 height 798
click at [817, 740] on body "Make a Star! Start Score: 7002767 Next Shape: Circle Game Over Your stack reach…" at bounding box center [846, 562] width 374 height 798
click at [836, 636] on body "Make a Star! Start Score: 7002772 Next Shape: Circle Game Over Your stack reach…" at bounding box center [846, 562] width 374 height 798
drag, startPoint x: 835, startPoint y: 689, endPoint x: 670, endPoint y: 618, distance: 179.6
drag, startPoint x: 670, startPoint y: 618, endPoint x: 771, endPoint y: 679, distance: 118.1
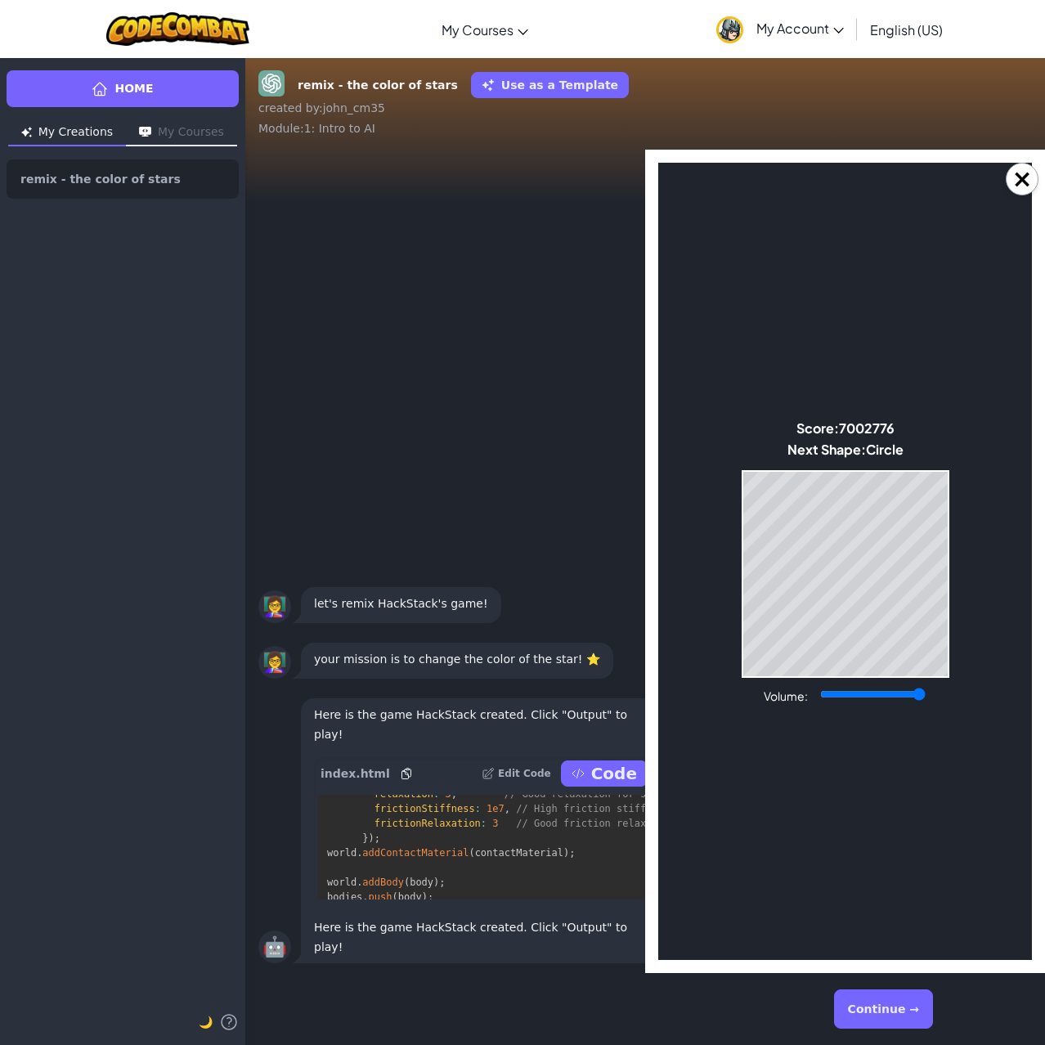
click at [708, 717] on body "Make a Star! Start Score: 7002776 Next Shape: Circle Game Over Your stack reach…" at bounding box center [846, 562] width 374 height 798
click at [840, 679] on body "Make a Star! Start Score: 7002832 Next Shape: Hexagon Game Over Your stack reac…" at bounding box center [846, 562] width 374 height 798
click at [831, 705] on body "Make a Star! Start Score: 7002842 Next Shape: Hexagon Game Over Your stack reac…" at bounding box center [846, 562] width 374 height 798
click at [830, 708] on body "Make a Star! Start Score: 7002847 Next Shape: Hexagon Game Over Your stack reac…" at bounding box center [846, 562] width 374 height 798
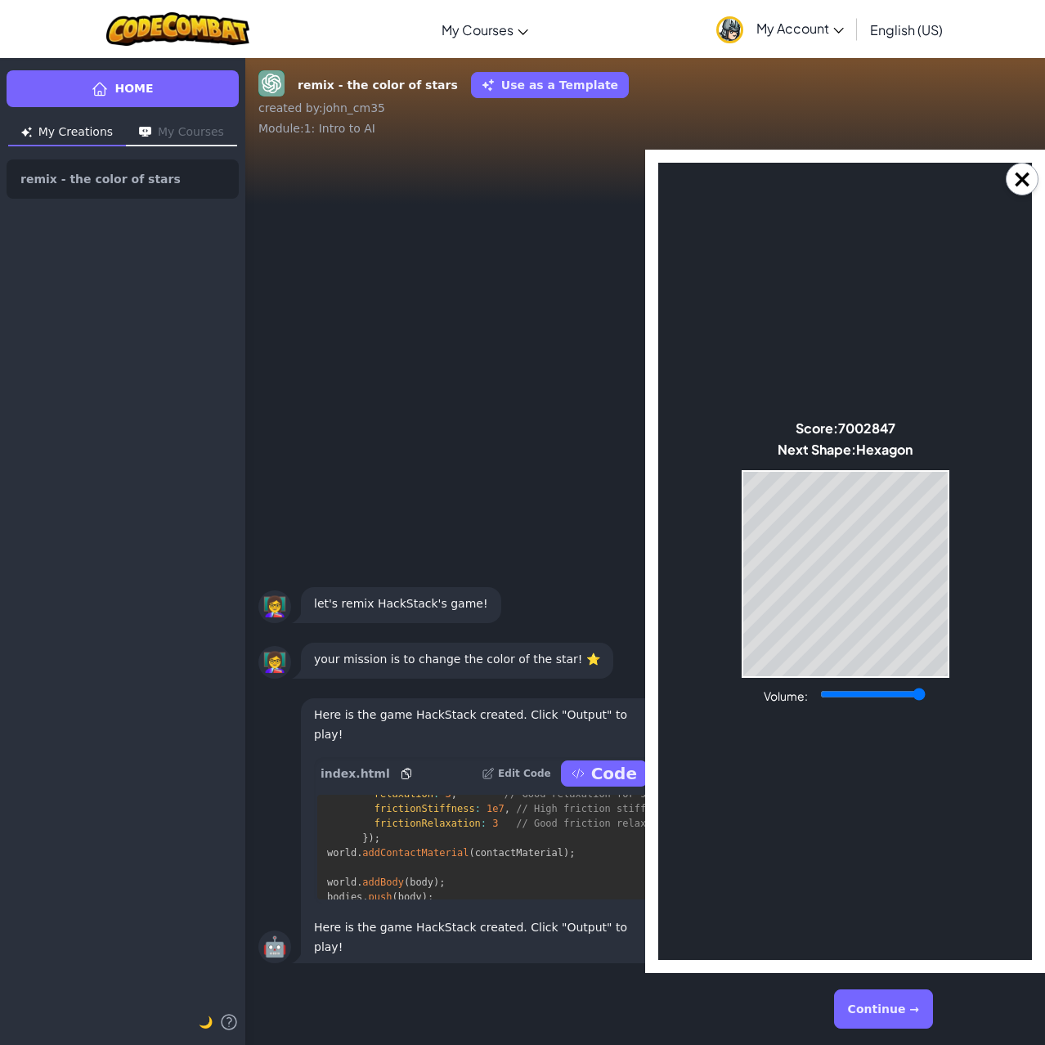
click at [833, 703] on body "Make a Star! Start Score: 7002847 Next Shape: Hexagon Game Over Your stack reac…" at bounding box center [846, 562] width 374 height 798
click at [832, 703] on div "Volume:" at bounding box center [846, 695] width 164 height 18
click at [851, 695] on input "Volume:" at bounding box center [874, 694] width 106 height 13
drag, startPoint x: 851, startPoint y: 695, endPoint x: 827, endPoint y: 627, distance: 71.9
type input "0"
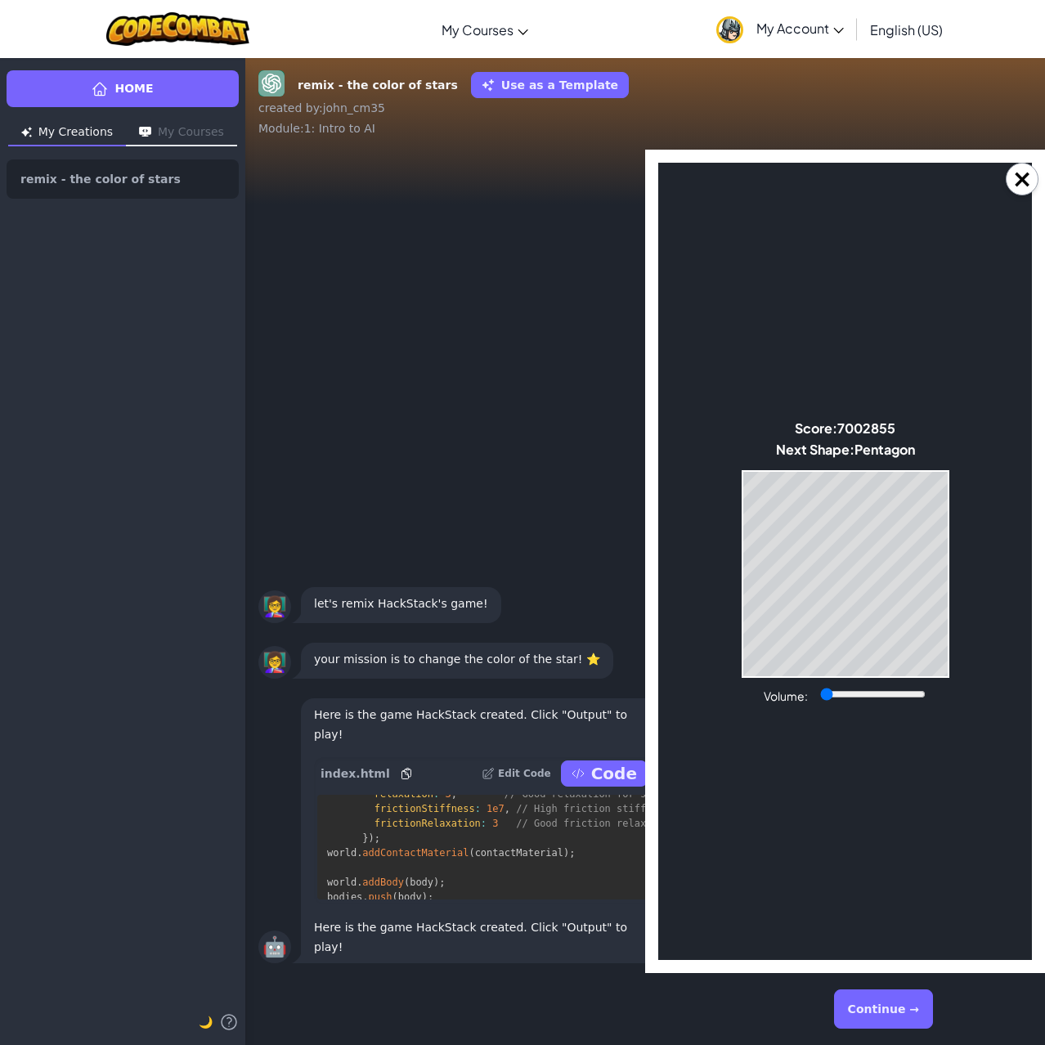
click at [827, 688] on input "Volume:" at bounding box center [874, 694] width 106 height 13
click at [896, 469] on body "Make a Star! Start Score: 7002961 Next Shape: [GEOGRAPHIC_DATA] Game Over Your …" at bounding box center [846, 562] width 374 height 798
drag, startPoint x: 897, startPoint y: 470, endPoint x: 816, endPoint y: 692, distance: 235.7
click at [815, 688] on body "Make a Star! Start Score: 7002983 Next Shape: Hexagon Game Over Your stack reac…" at bounding box center [846, 562] width 374 height 798
click at [818, 695] on div "Volume:" at bounding box center [846, 695] width 164 height 18
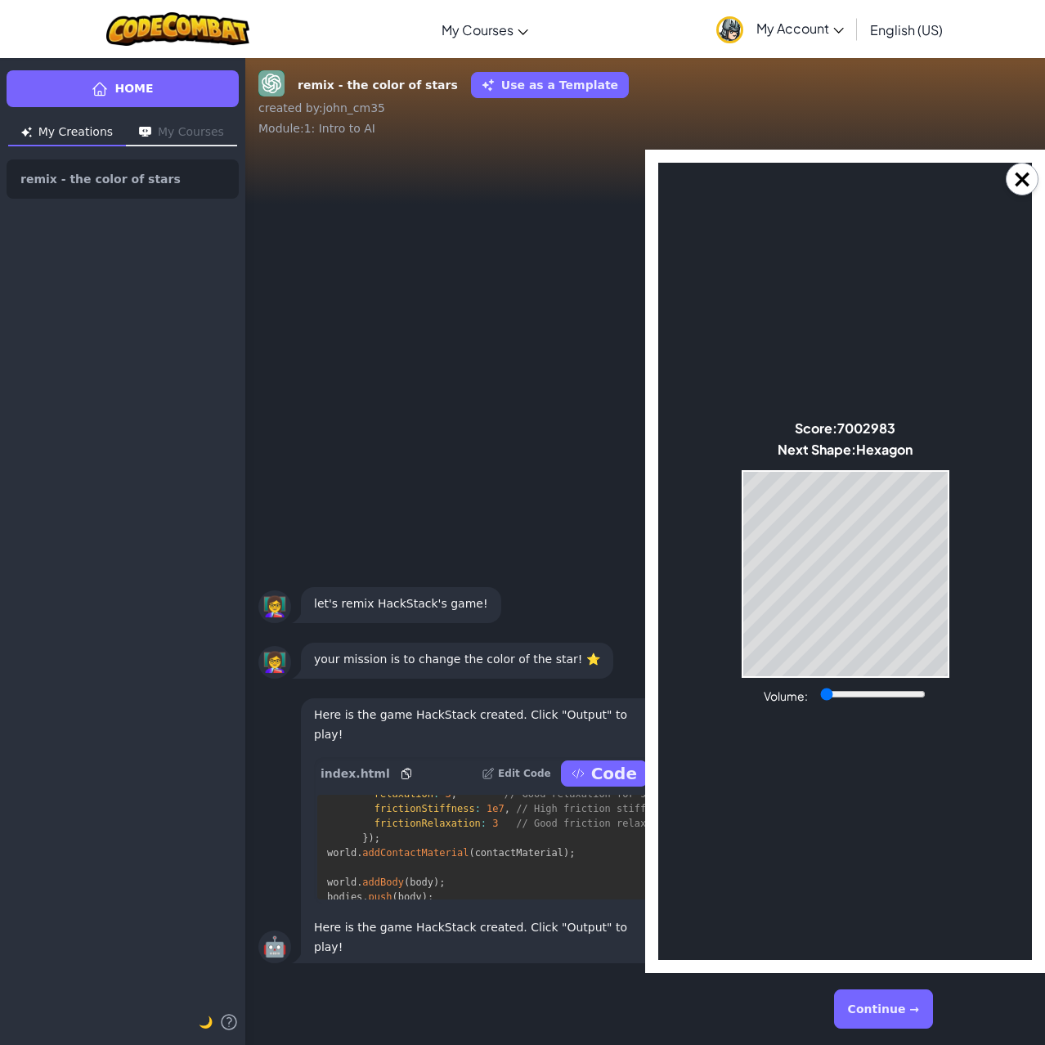
click at [829, 713] on body "Make a Star! Start Score: 7002983 Next Shape: Hexagon Game Over Your stack reac…" at bounding box center [846, 562] width 374 height 798
drag, startPoint x: 829, startPoint y: 714, endPoint x: 817, endPoint y: 718, distance: 12.2
click at [819, 717] on body "Make a Star! Start Score: 7002985 Next Shape: [GEOGRAPHIC_DATA] Game Over Your …" at bounding box center [846, 562] width 374 height 798
drag, startPoint x: 817, startPoint y: 718, endPoint x: 797, endPoint y: 717, distance: 20.5
click at [803, 718] on body "Make a Star! Start Score: 7002985 Next Shape: [GEOGRAPHIC_DATA] Game Over Your …" at bounding box center [846, 562] width 374 height 798
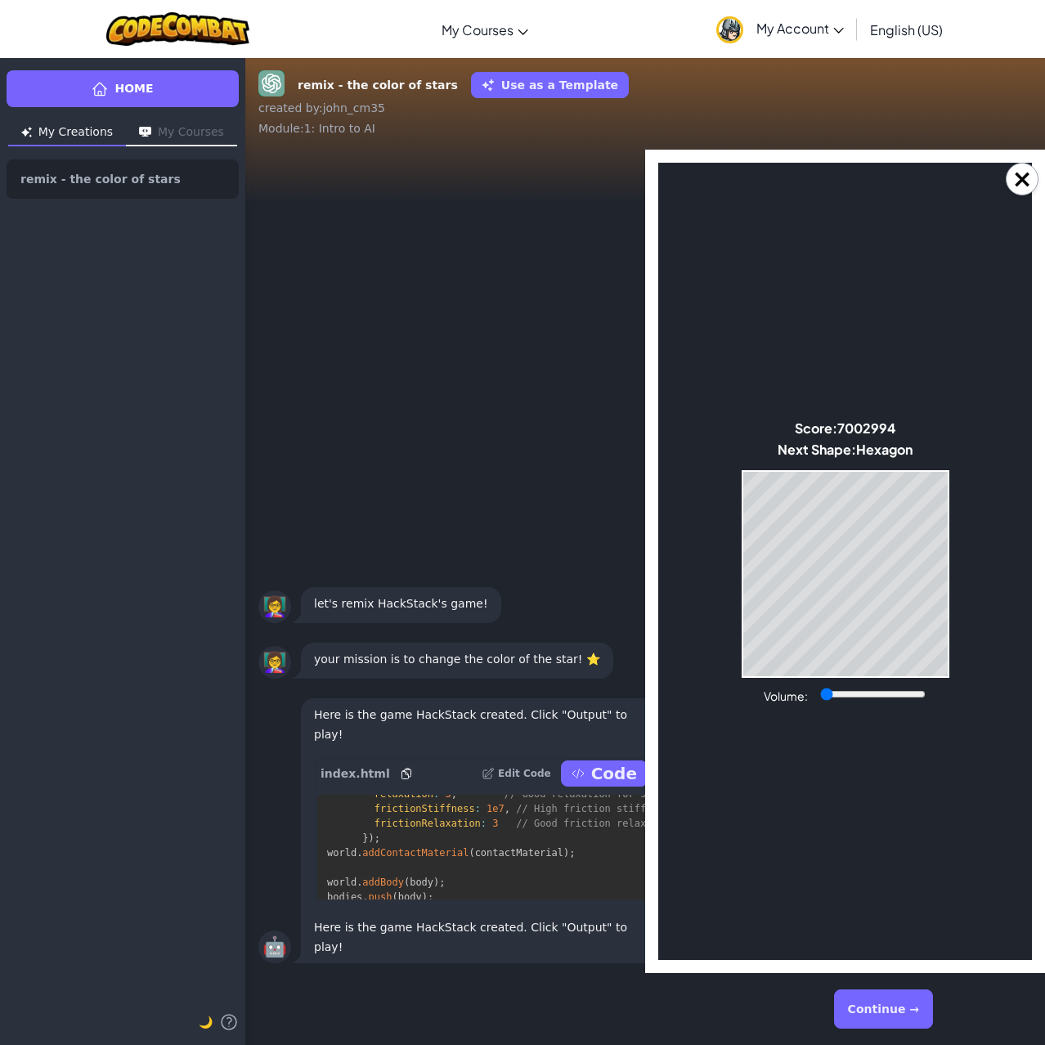
click at [796, 718] on body "Make a Star! Start Score: 7002994 Next Shape: Hexagon Game Over Your stack reac…" at bounding box center [846, 562] width 374 height 798
click at [0, 0] on html "Toggle navigation My Courses CodeCombat Classroom Ozaria Classroom AI League Es…" at bounding box center [522, 522] width 1045 height 1045
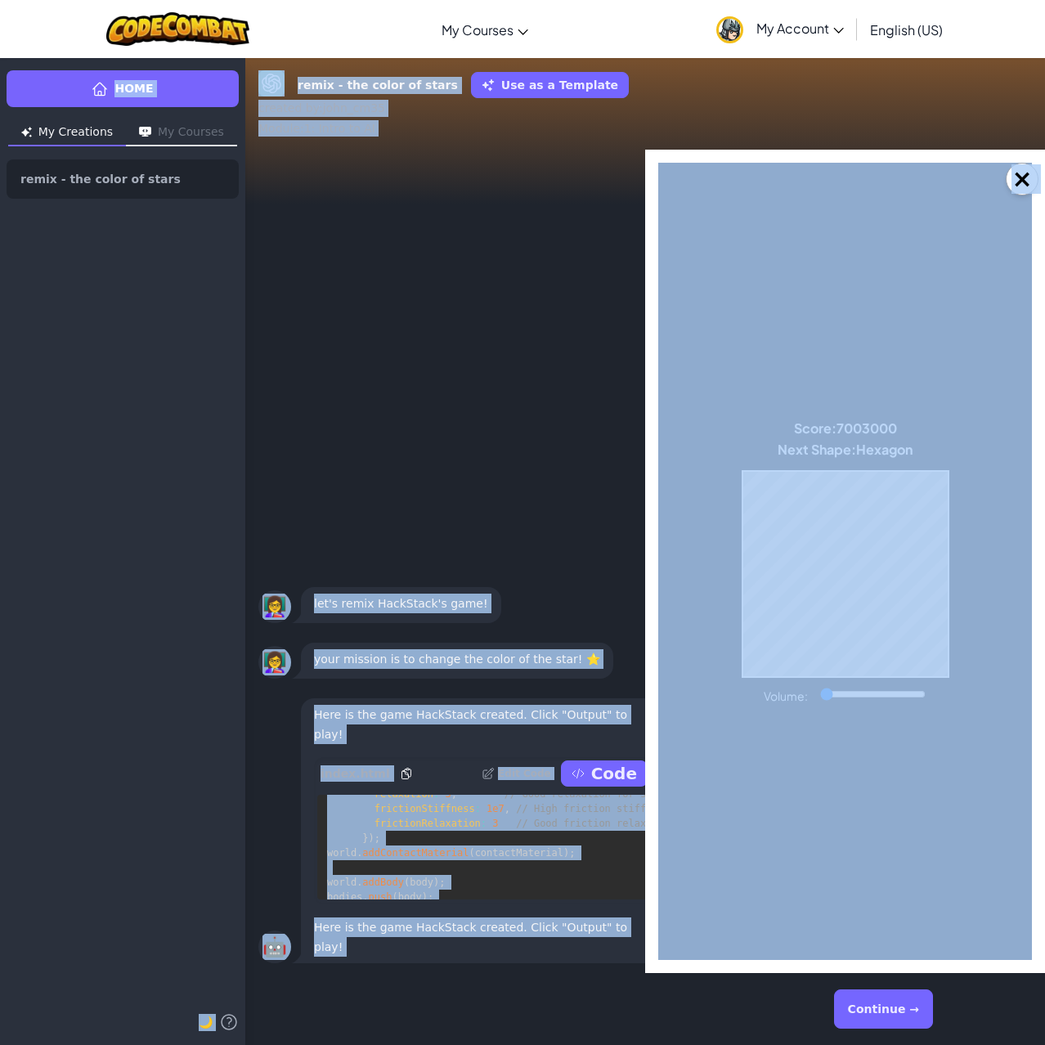
scroll to position [1972, 0]
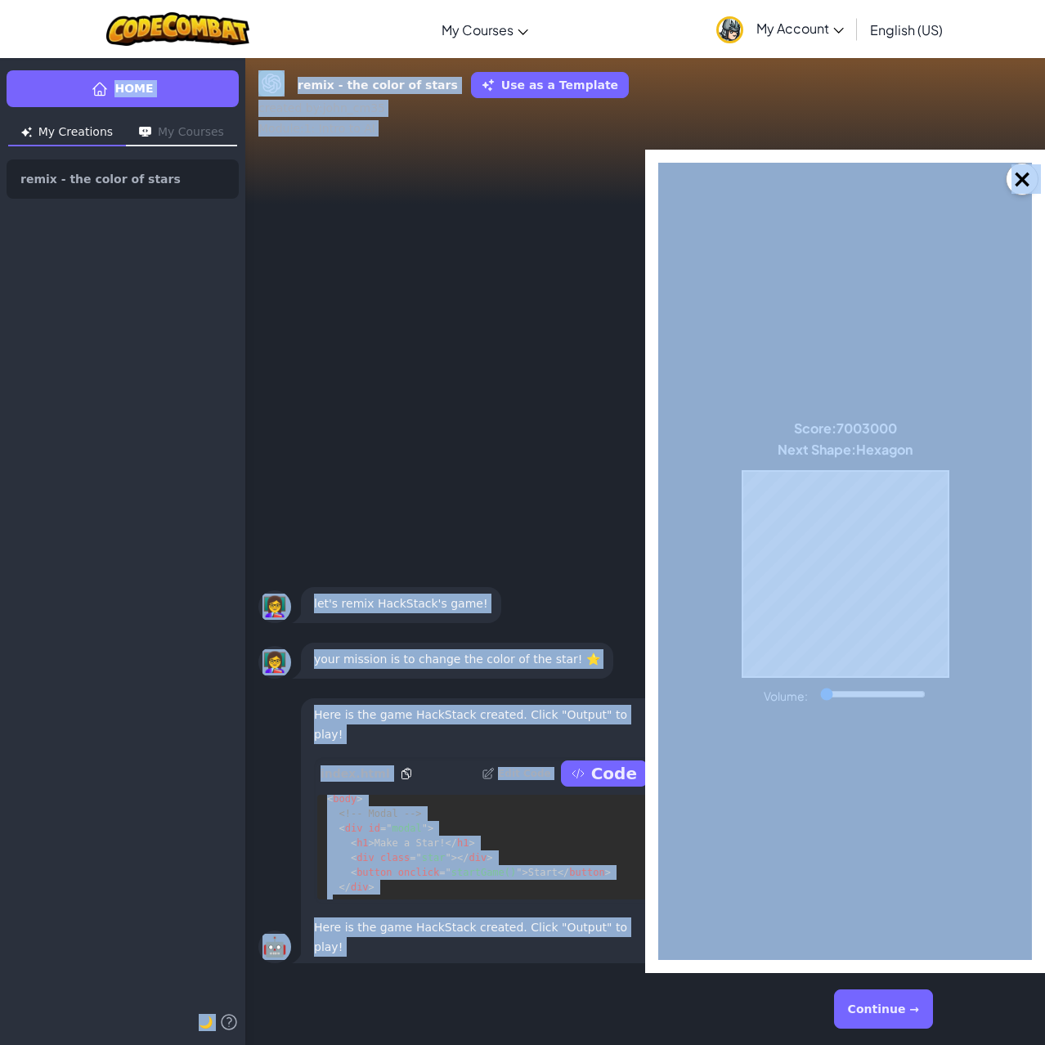
drag, startPoint x: 472, startPoint y: 416, endPoint x: 3, endPoint y: 308, distance: 481.2
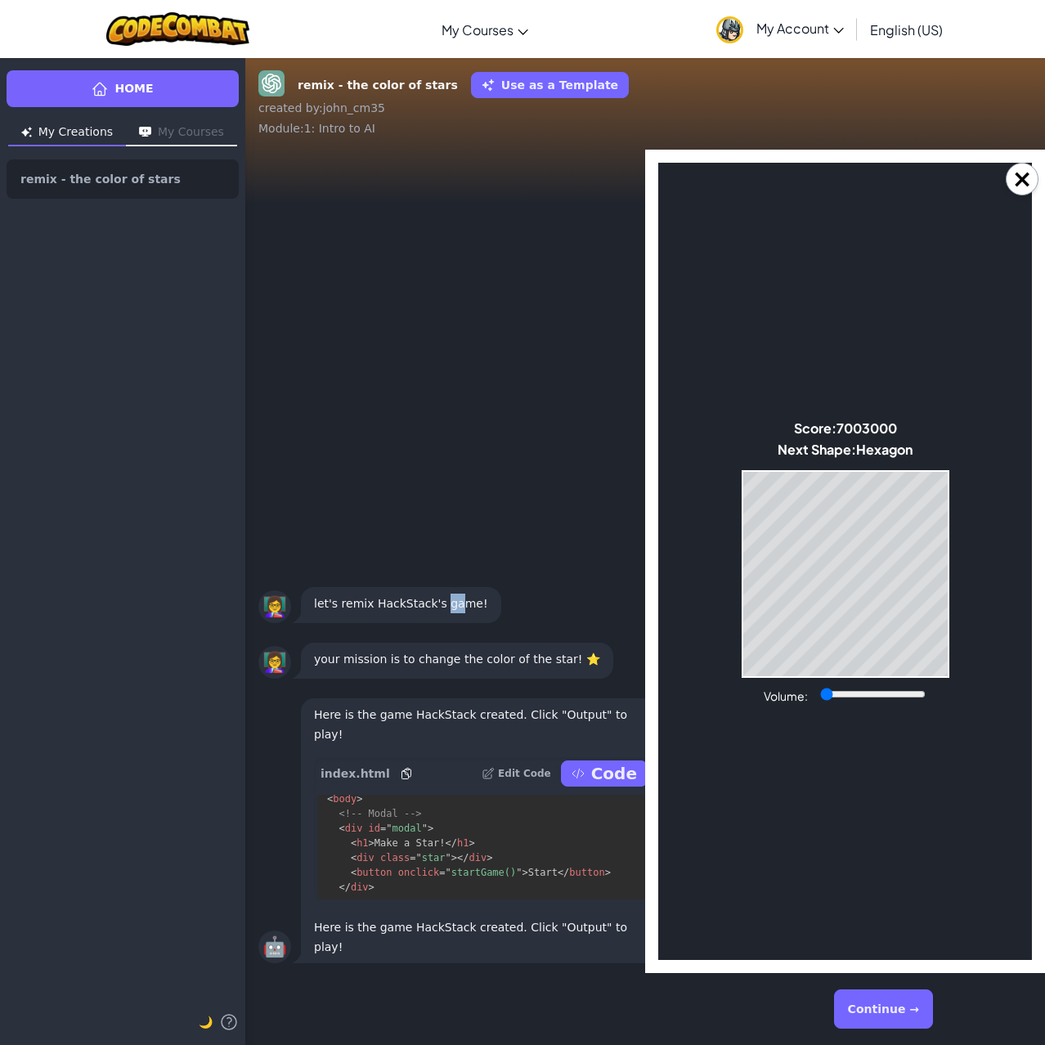
click at [446, 186] on div "🤖 Here is the game HackStack created. Click "Output" to play! index.html Edit C…" at bounding box center [445, 562] width 400 height 824
